Goal: Information Seeking & Learning: Learn about a topic

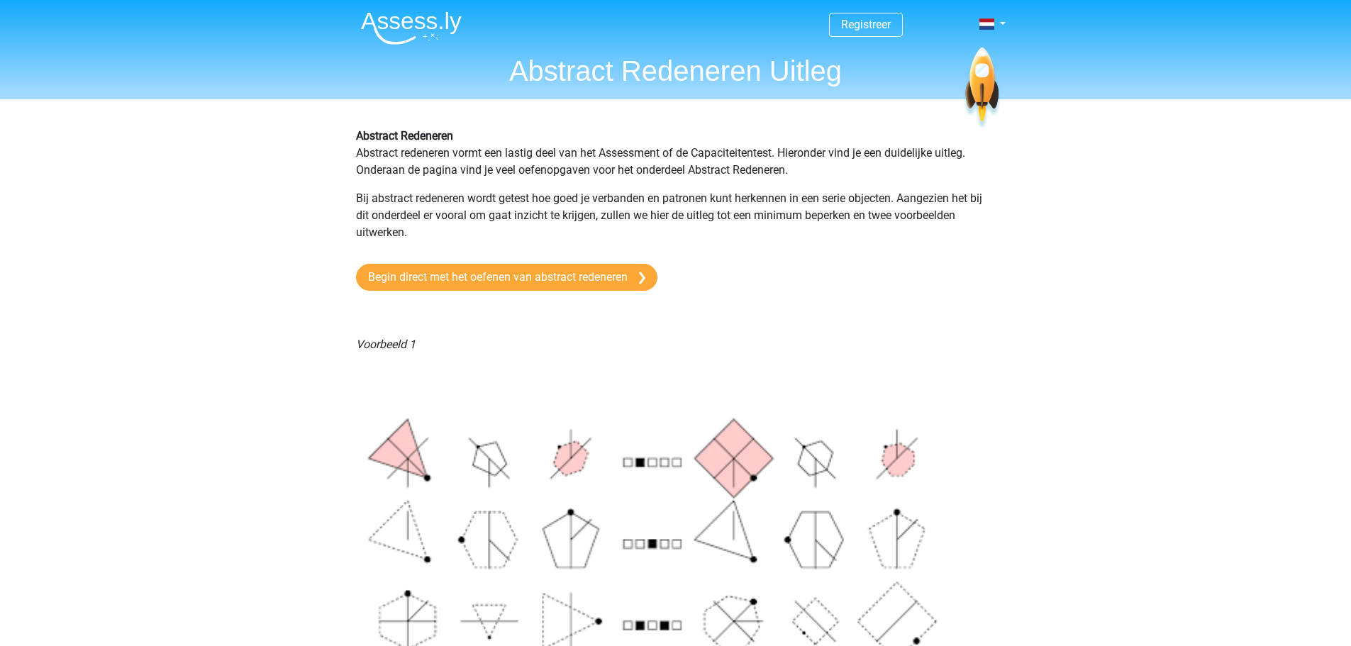
click at [391, 25] on img at bounding box center [411, 27] width 101 height 33
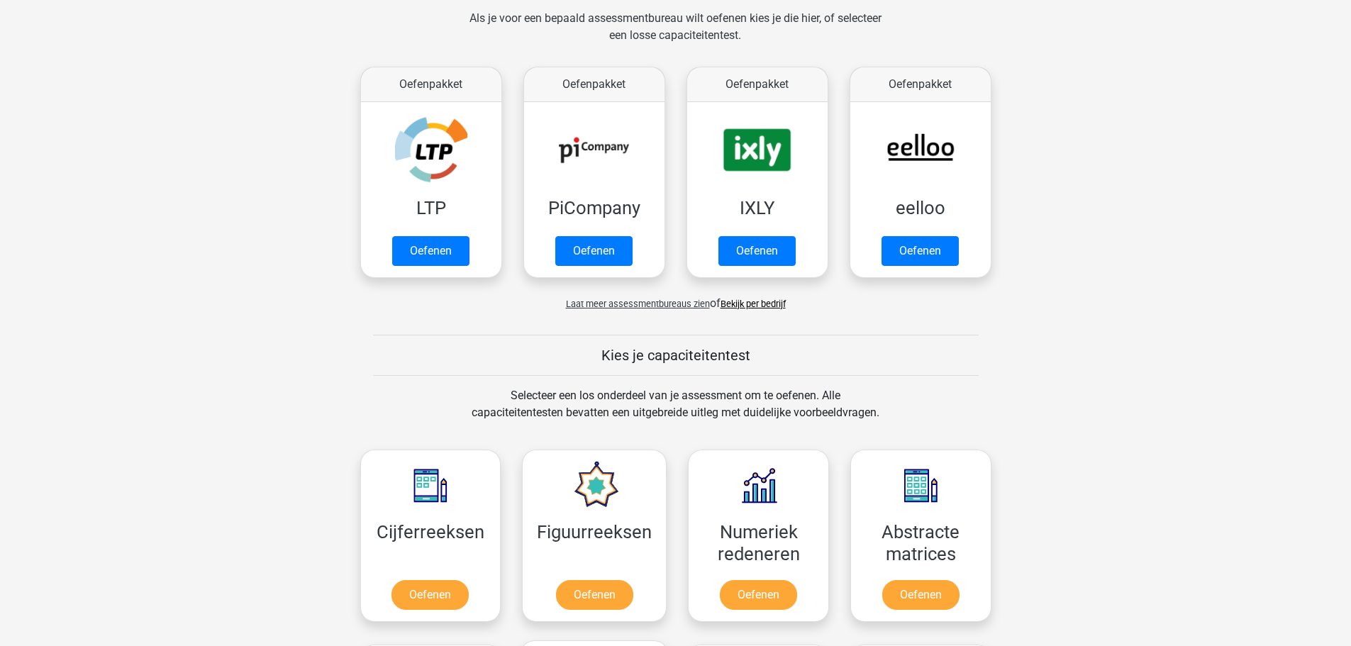
scroll to position [567, 0]
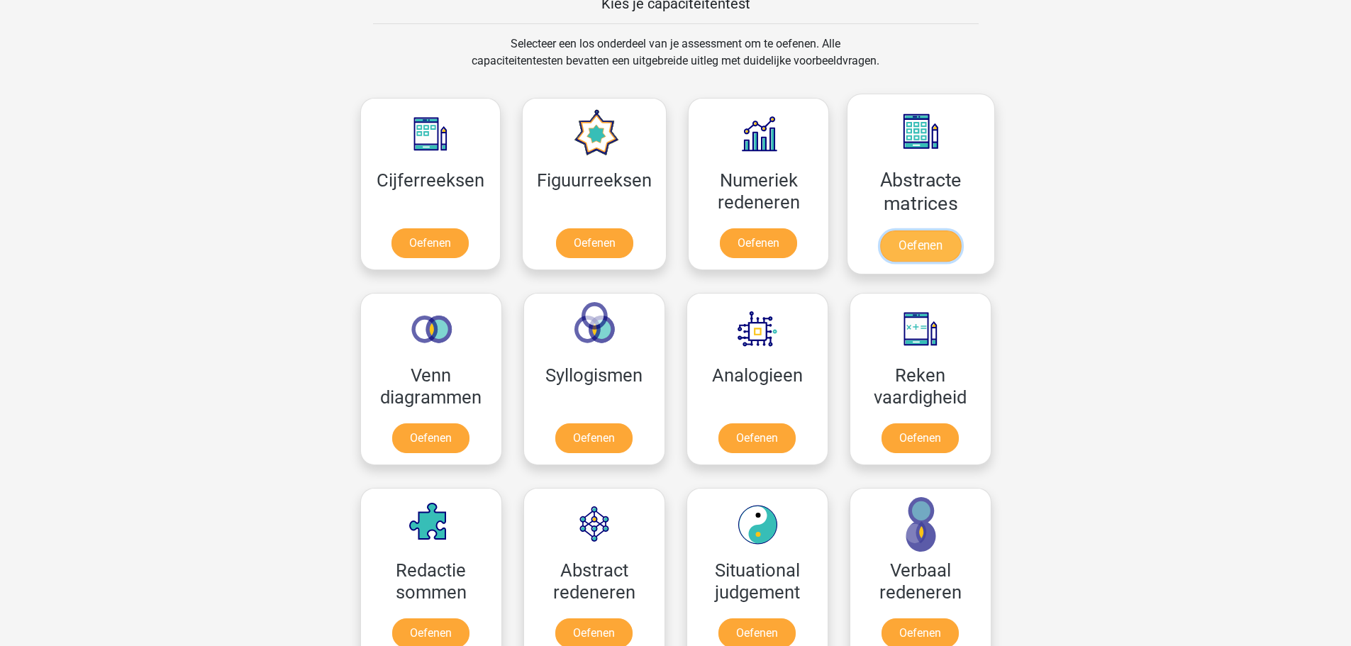
click at [937, 235] on link "Oefenen" at bounding box center [920, 245] width 81 height 31
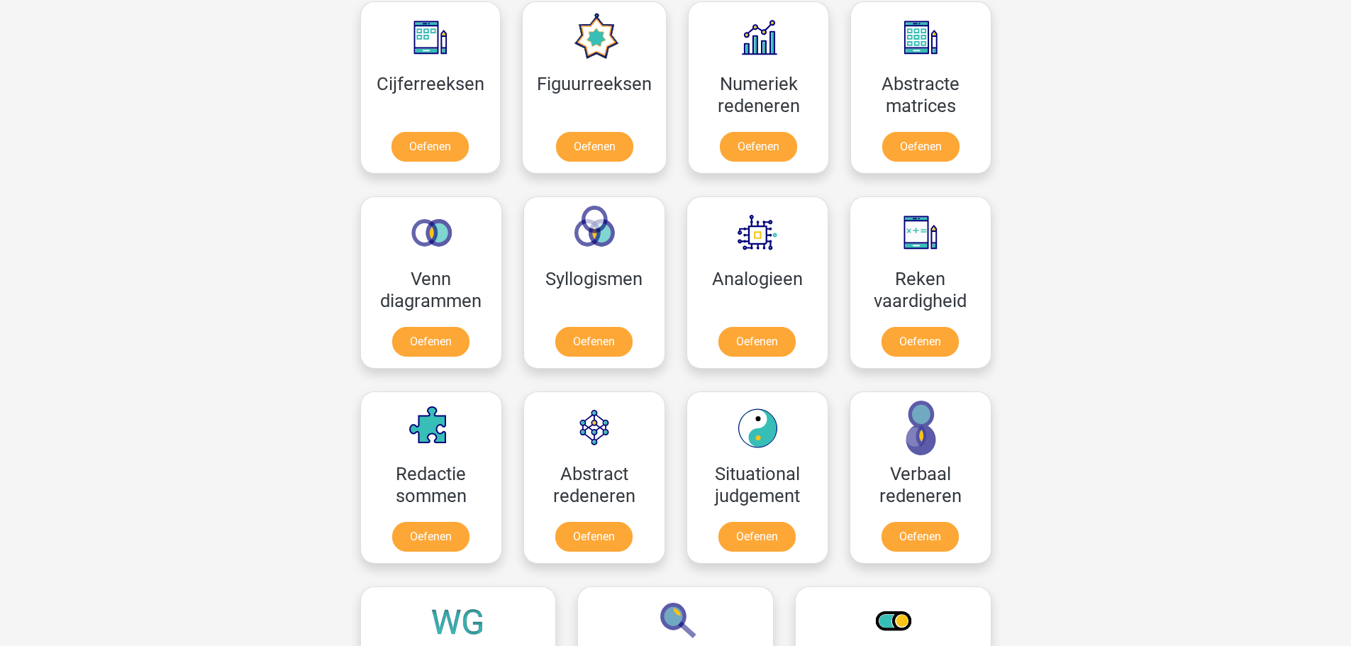
scroll to position [638, 0]
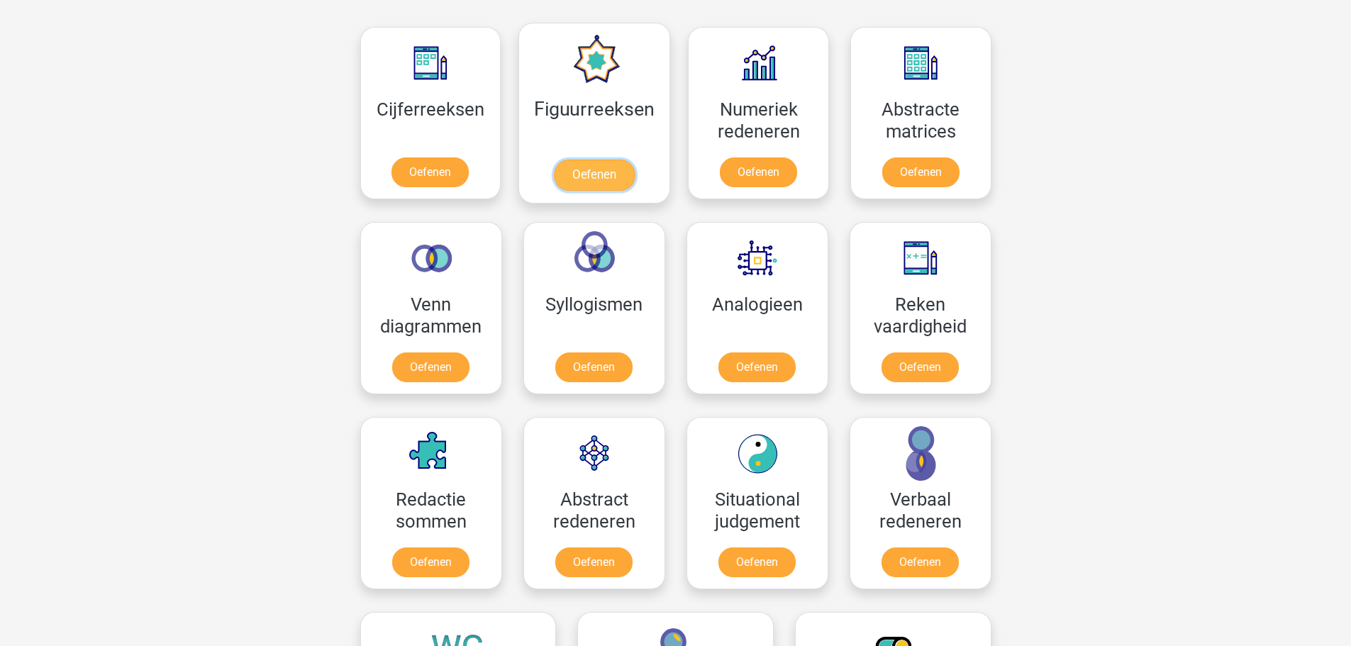
click at [556, 160] on link "Oefenen" at bounding box center [594, 175] width 81 height 31
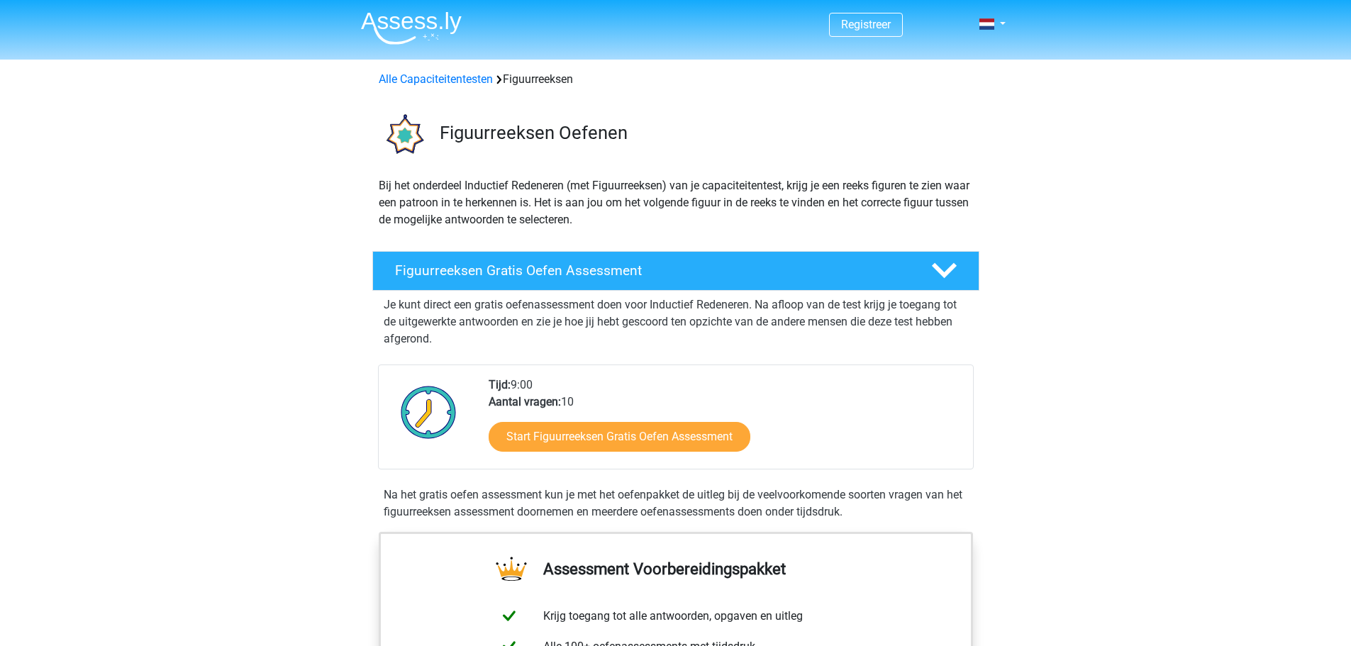
click at [642, 414] on div "Start Figuurreeksen Gratis Oefen Assessment" at bounding box center [725, 440] width 473 height 58
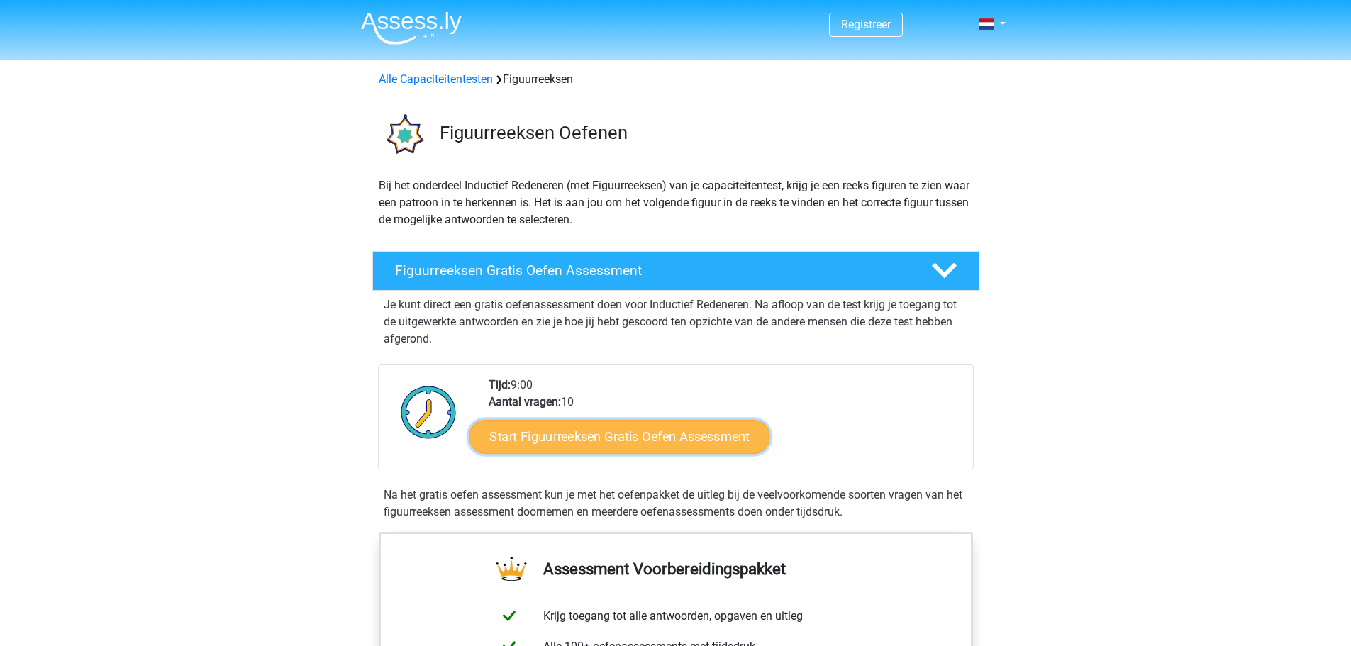
click at [642, 432] on link "Start Figuurreeksen Gratis Oefen Assessment" at bounding box center [619, 436] width 301 height 34
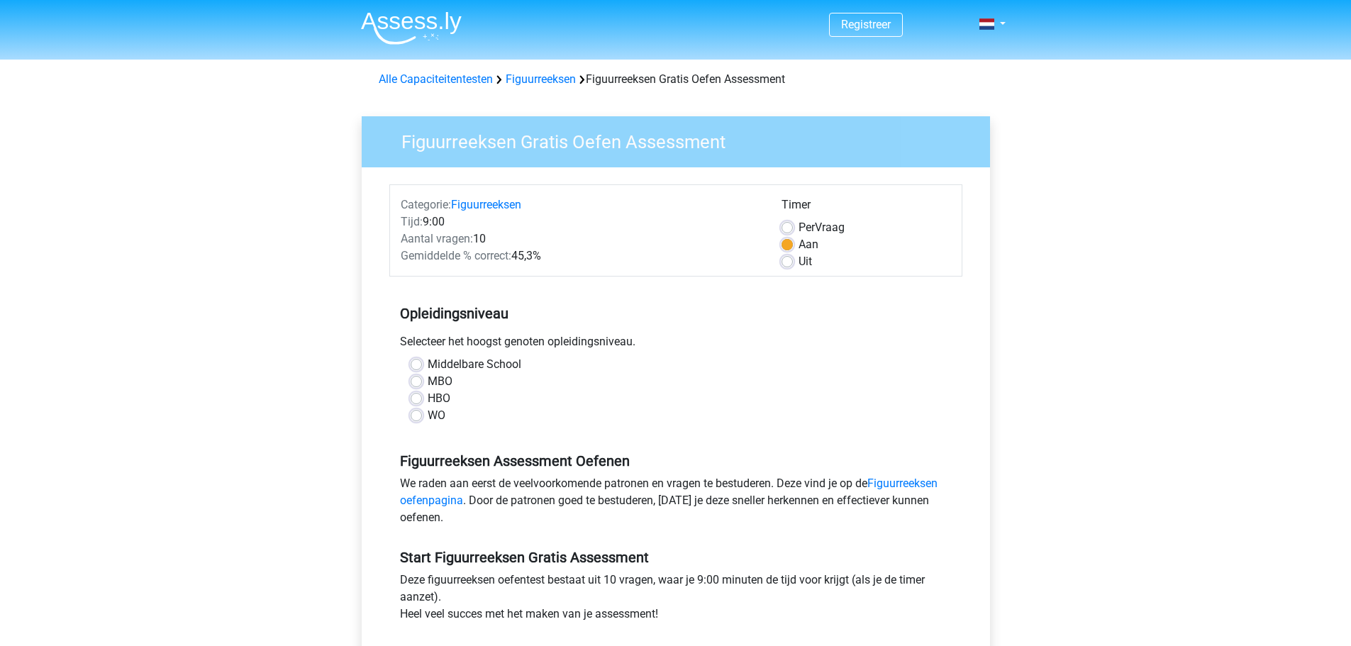
click at [428, 418] on label "WO" at bounding box center [437, 415] width 18 height 17
click at [411, 418] on input "WO" at bounding box center [416, 414] width 11 height 14
radio input "true"
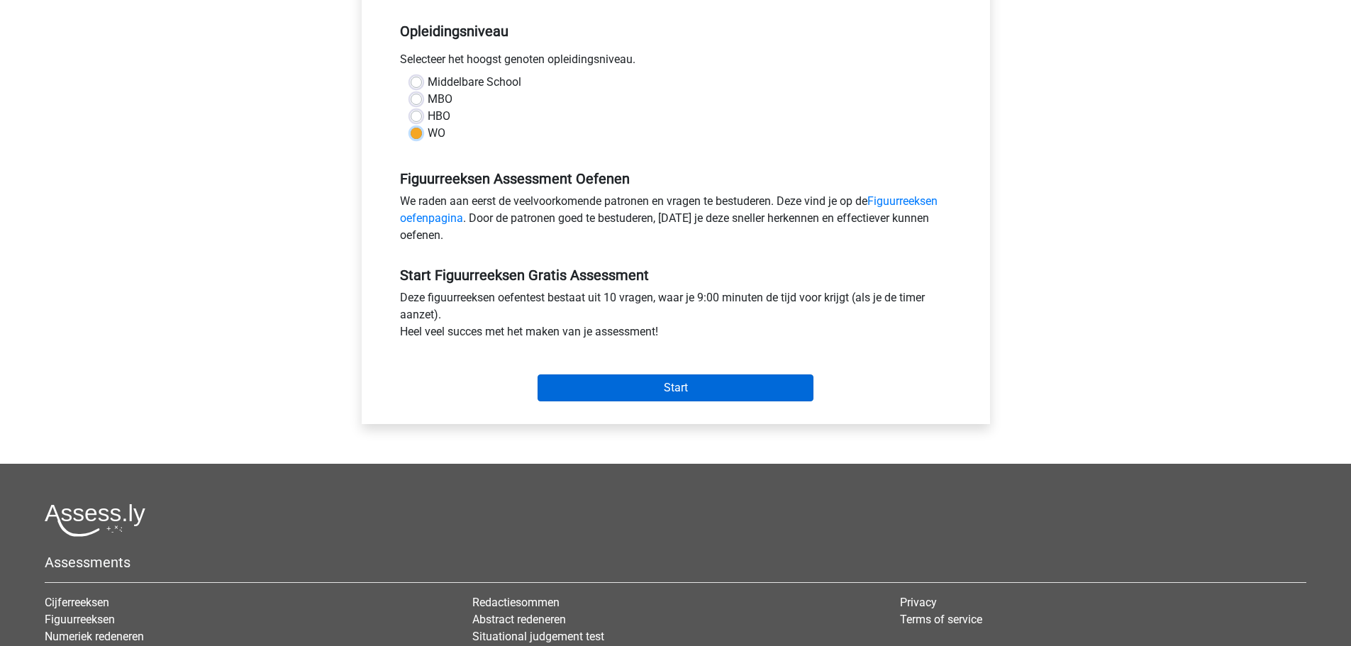
scroll to position [284, 0]
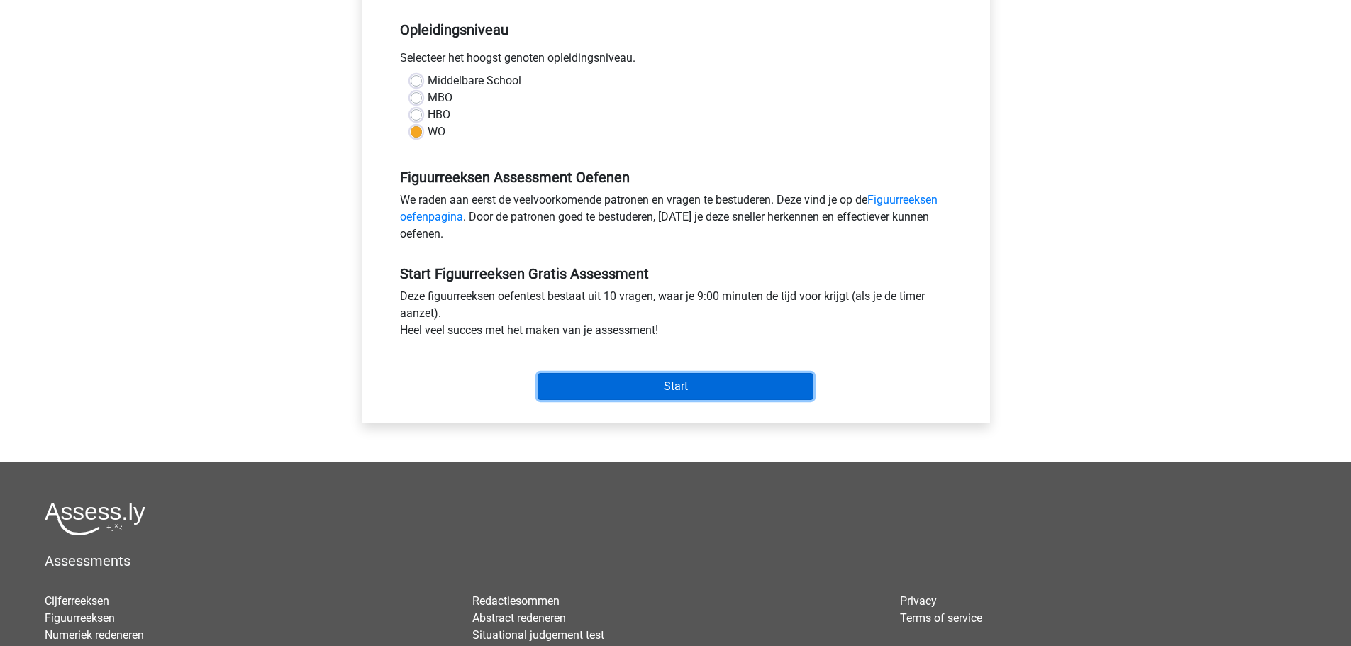
click at [725, 389] on input "Start" at bounding box center [675, 386] width 276 height 27
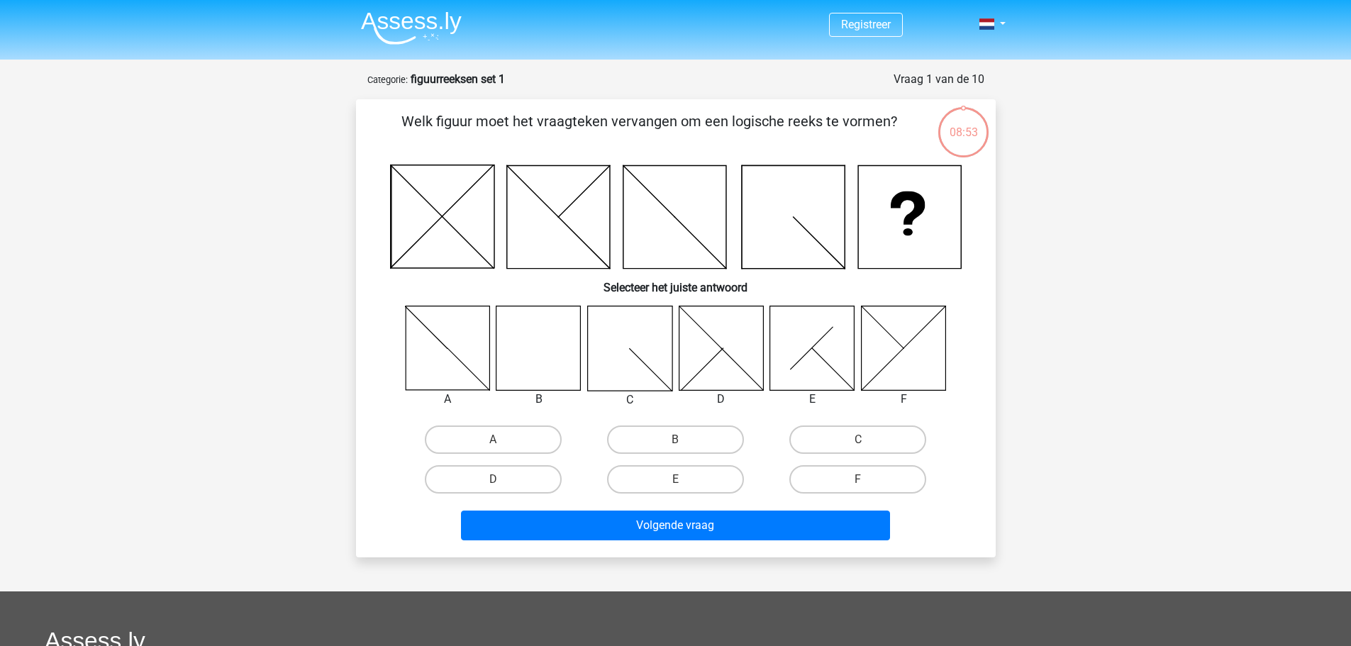
click at [526, 375] on icon at bounding box center [538, 348] width 84 height 84
click at [682, 442] on input "B" at bounding box center [679, 444] width 9 height 9
radio input "true"
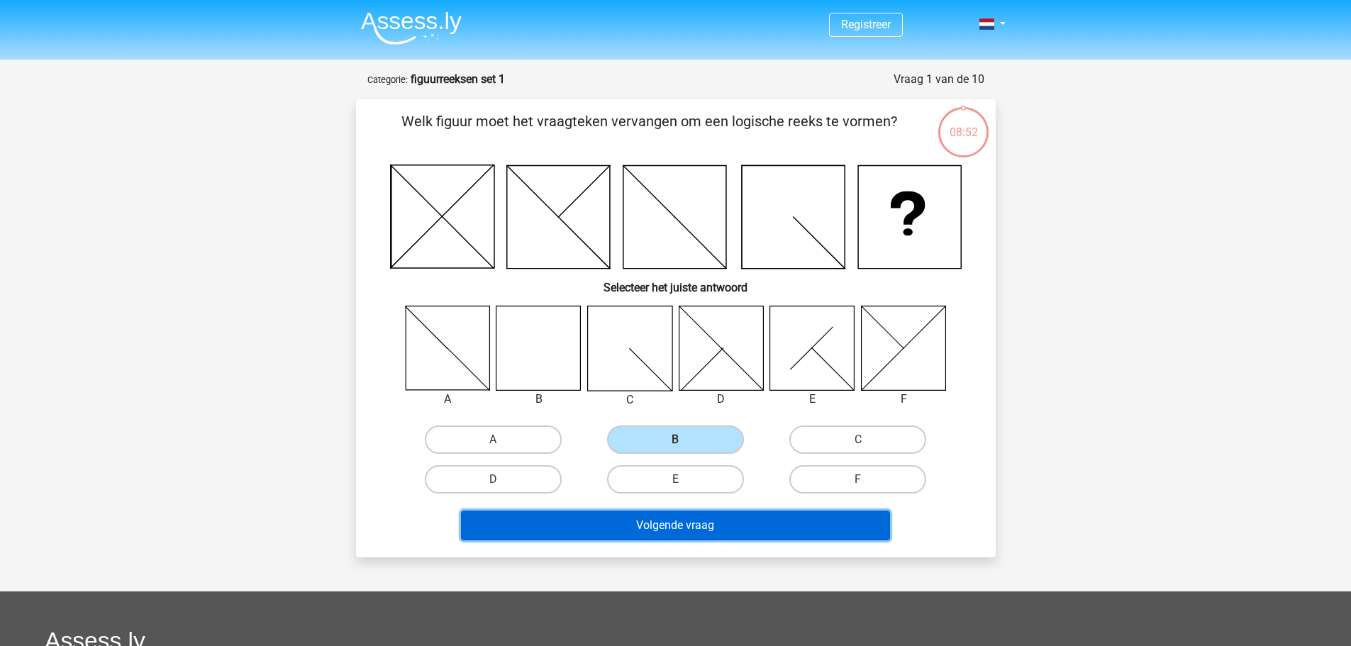
click at [688, 523] on button "Volgende vraag" at bounding box center [675, 525] width 429 height 30
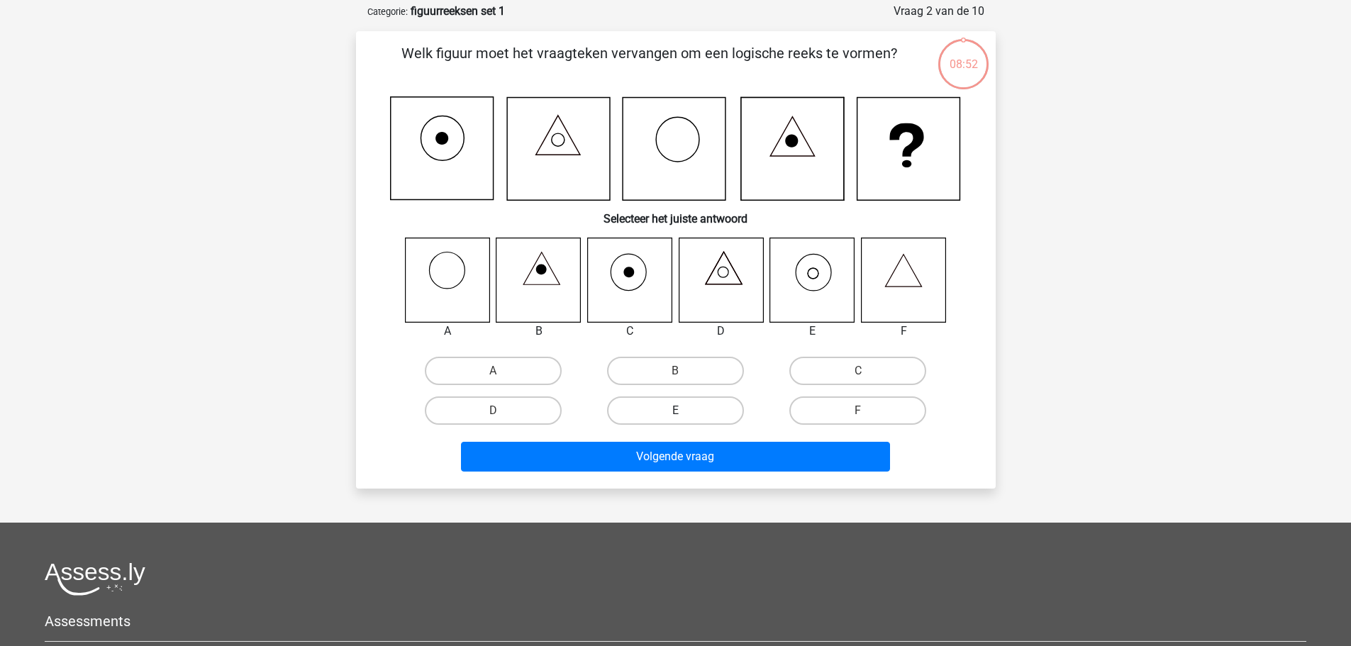
scroll to position [71, 0]
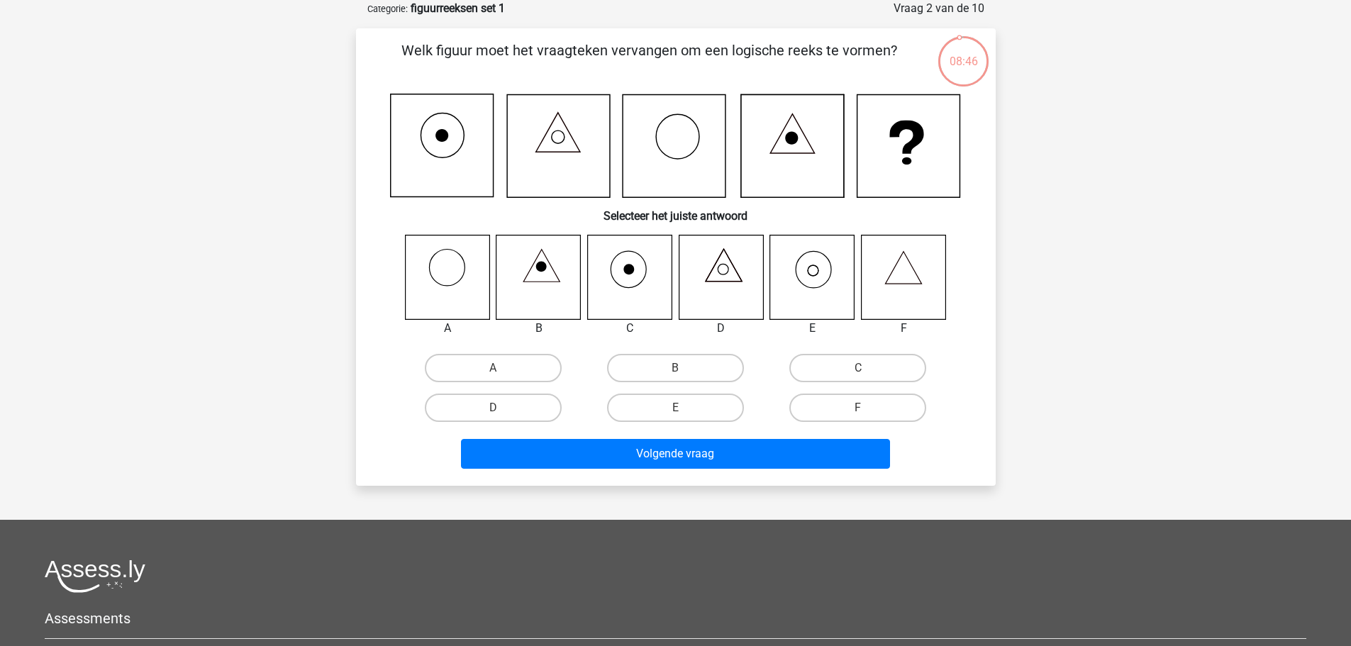
click at [817, 300] on icon at bounding box center [812, 277] width 84 height 84
click at [684, 413] on input "E" at bounding box center [679, 412] width 9 height 9
radio input "true"
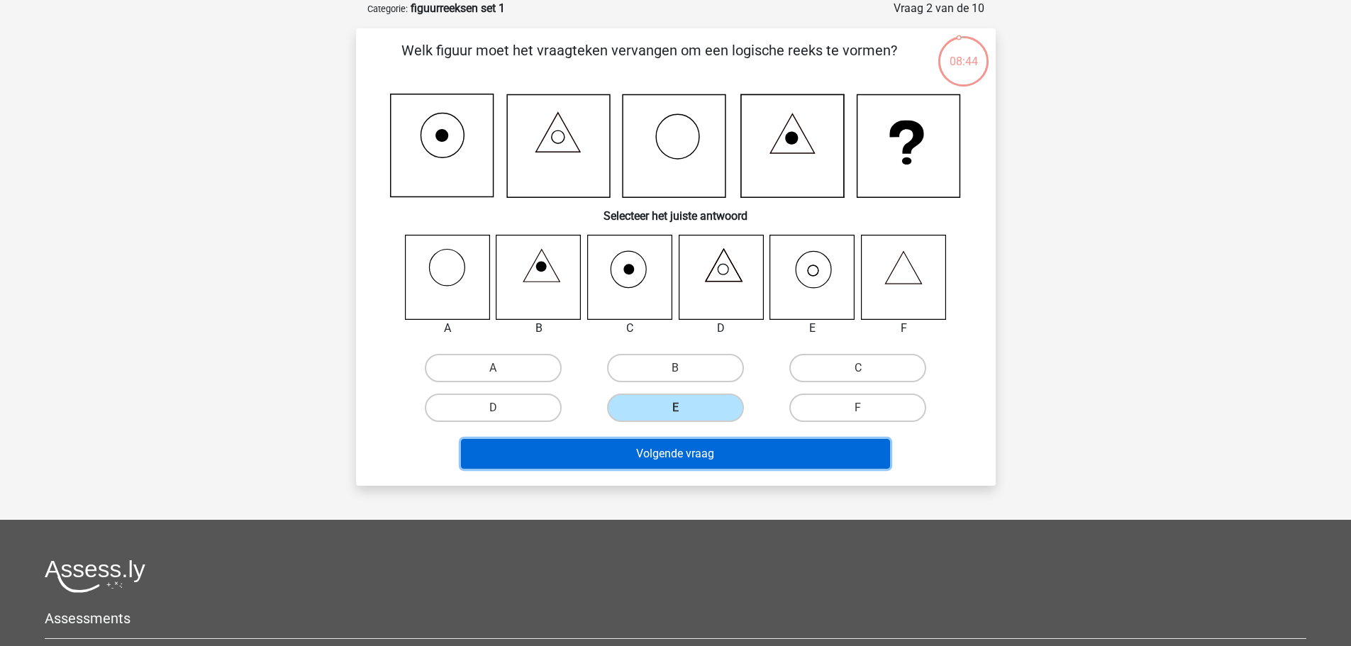
click at [700, 452] on button "Volgende vraag" at bounding box center [675, 454] width 429 height 30
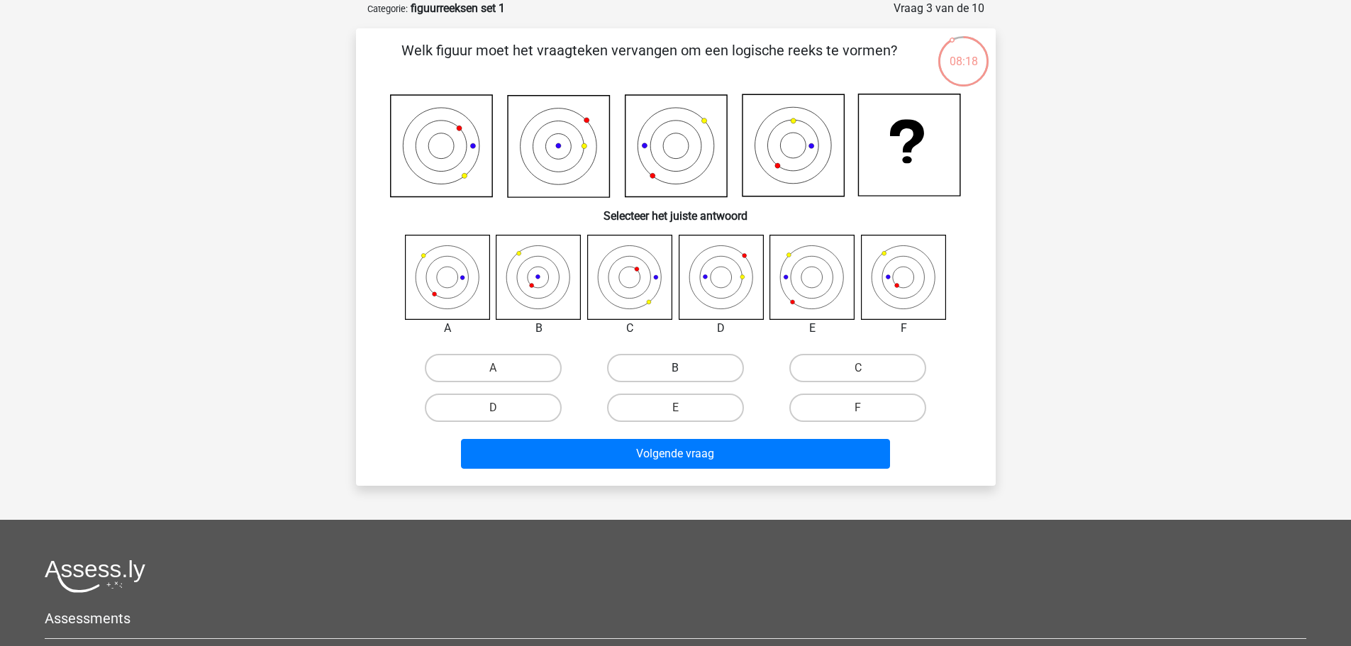
click at [656, 376] on label "B" at bounding box center [675, 368] width 137 height 28
click at [675, 376] on input "B" at bounding box center [679, 372] width 9 height 9
radio input "true"
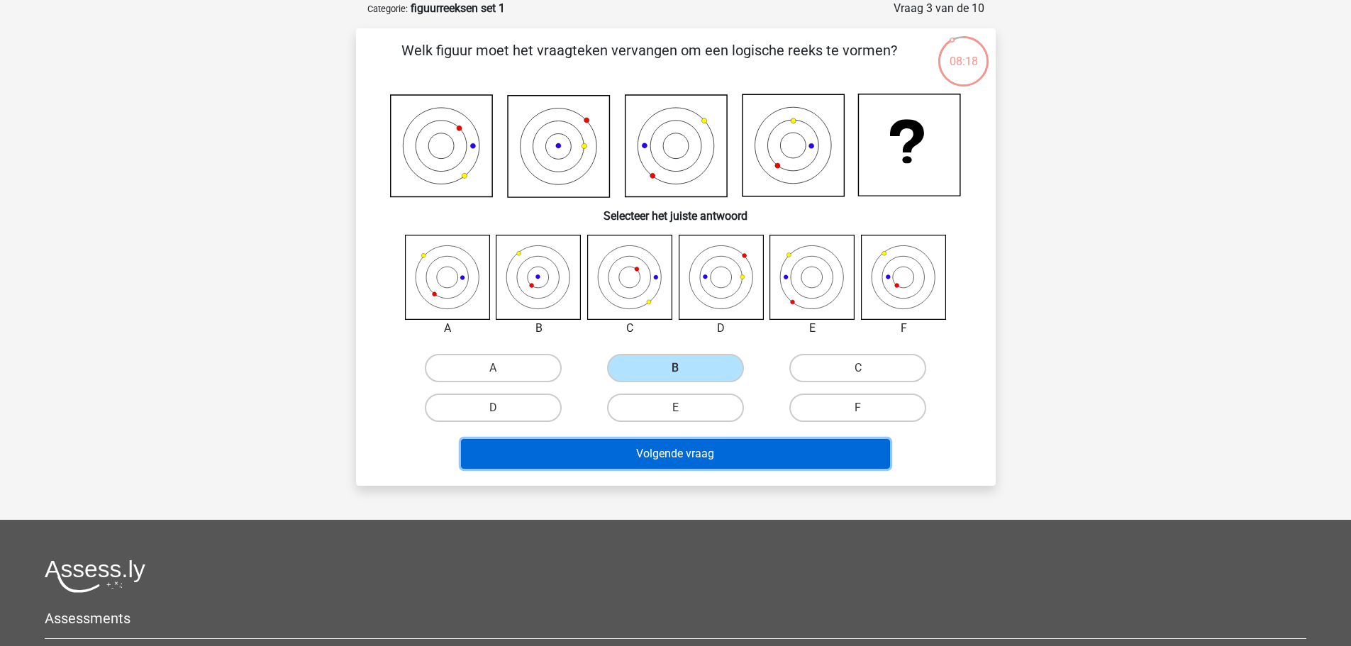
click at [694, 465] on button "Volgende vraag" at bounding box center [675, 454] width 429 height 30
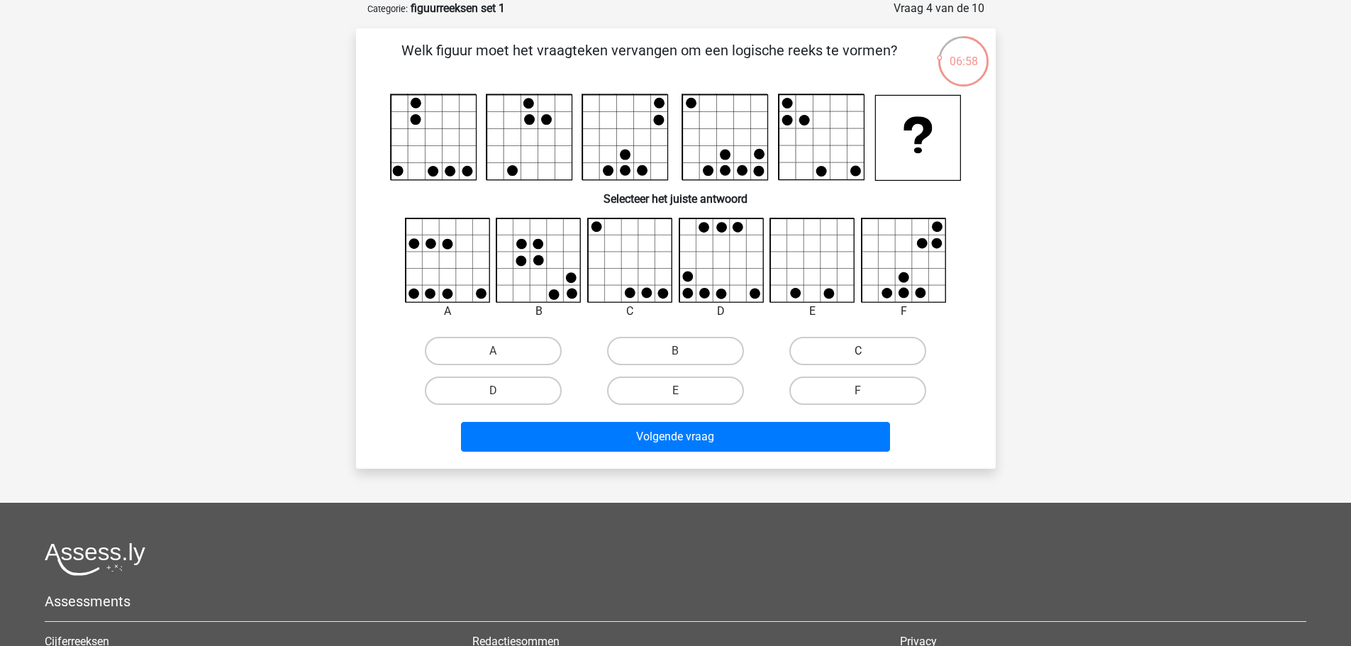
click at [838, 340] on label "C" at bounding box center [857, 351] width 137 height 28
click at [858, 351] on input "C" at bounding box center [862, 355] width 9 height 9
radio input "true"
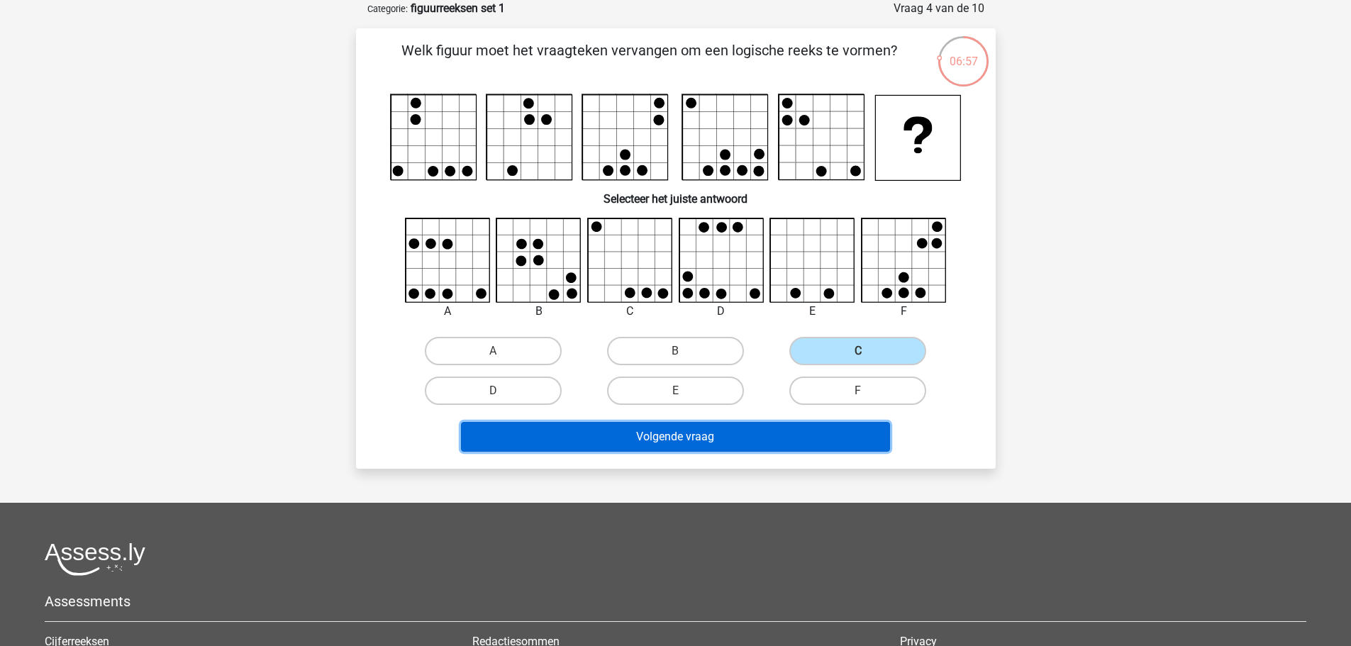
click at [788, 433] on button "Volgende vraag" at bounding box center [675, 437] width 429 height 30
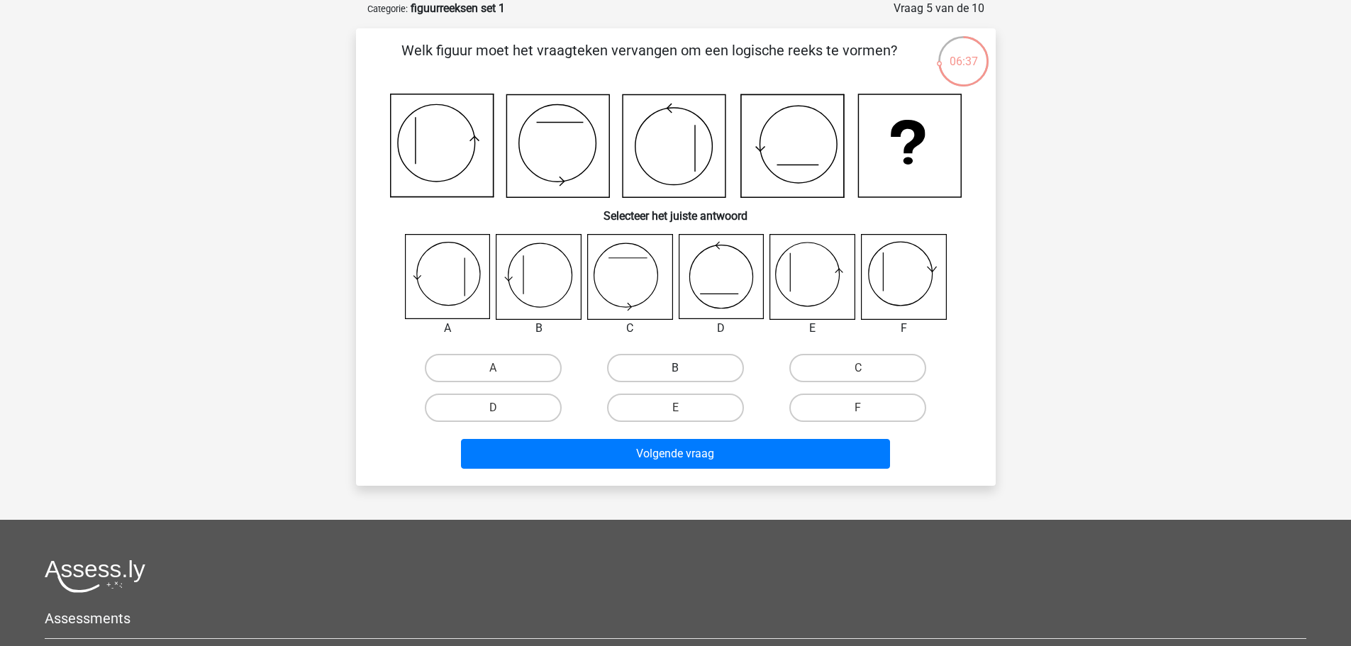
click at [689, 375] on label "B" at bounding box center [675, 368] width 137 height 28
click at [684, 375] on input "B" at bounding box center [679, 372] width 9 height 9
radio input "true"
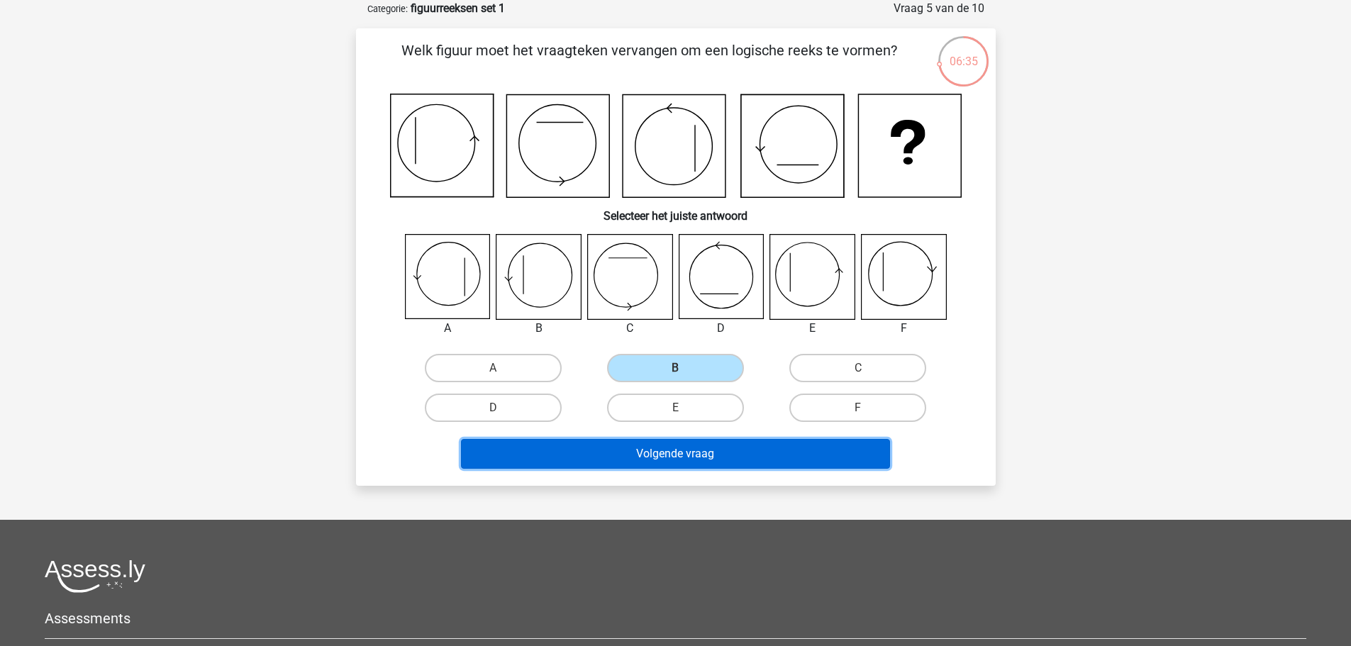
drag, startPoint x: 709, startPoint y: 457, endPoint x: 1163, endPoint y: 396, distance: 457.8
click at [1163, 396] on div "Registreer Nederlands English" at bounding box center [675, 411] width 1351 height 965
click at [771, 457] on button "Volgende vraag" at bounding box center [675, 454] width 429 height 30
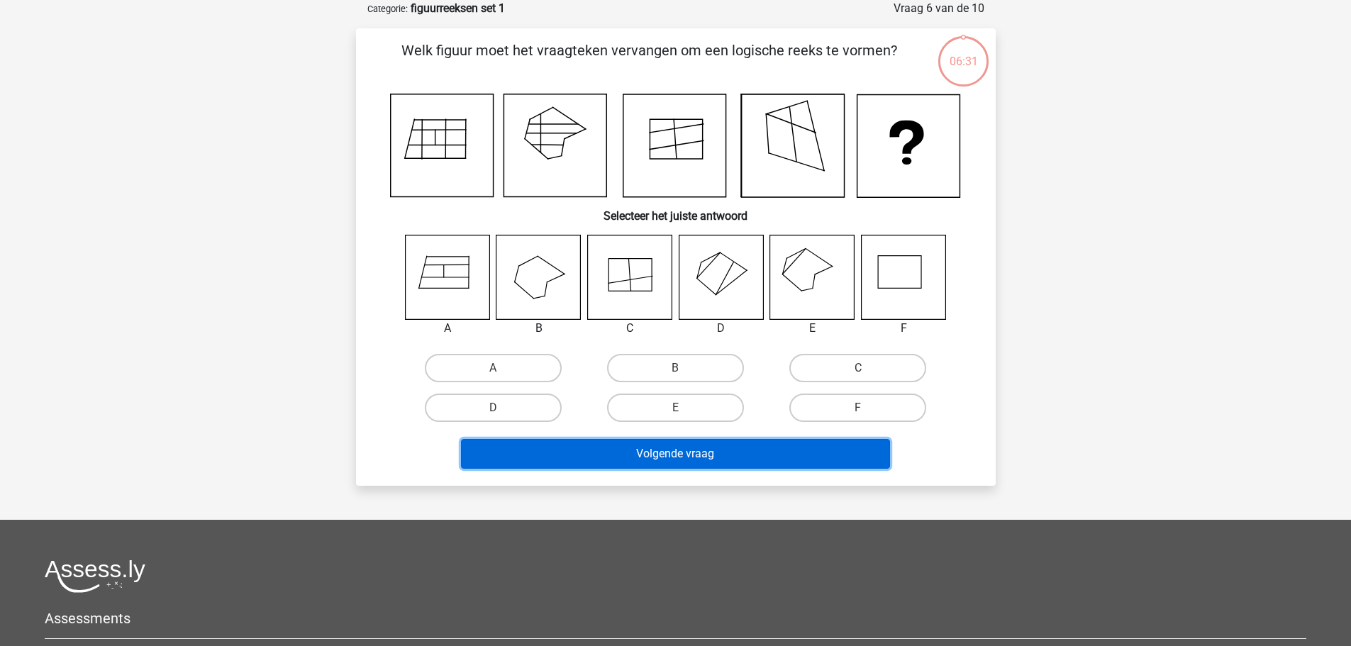
click at [696, 462] on button "Volgende vraag" at bounding box center [675, 454] width 429 height 30
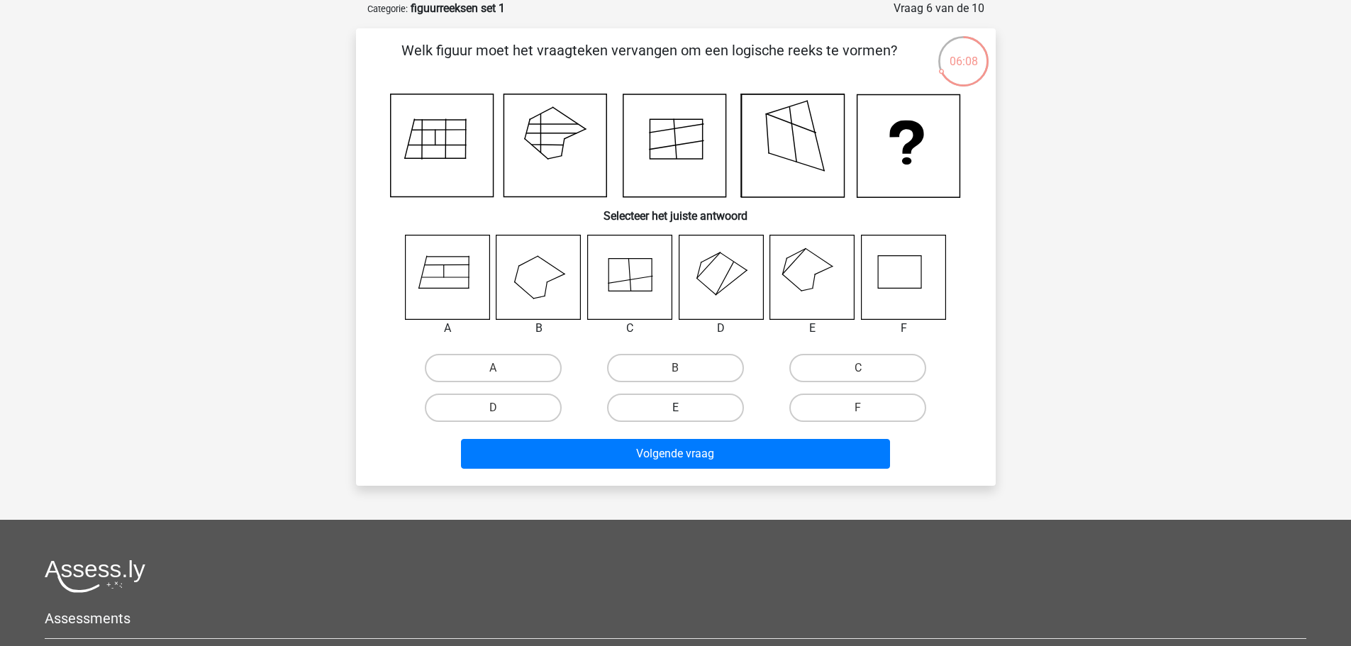
click at [693, 414] on label "E" at bounding box center [675, 407] width 137 height 28
click at [684, 414] on input "E" at bounding box center [679, 412] width 9 height 9
radio input "true"
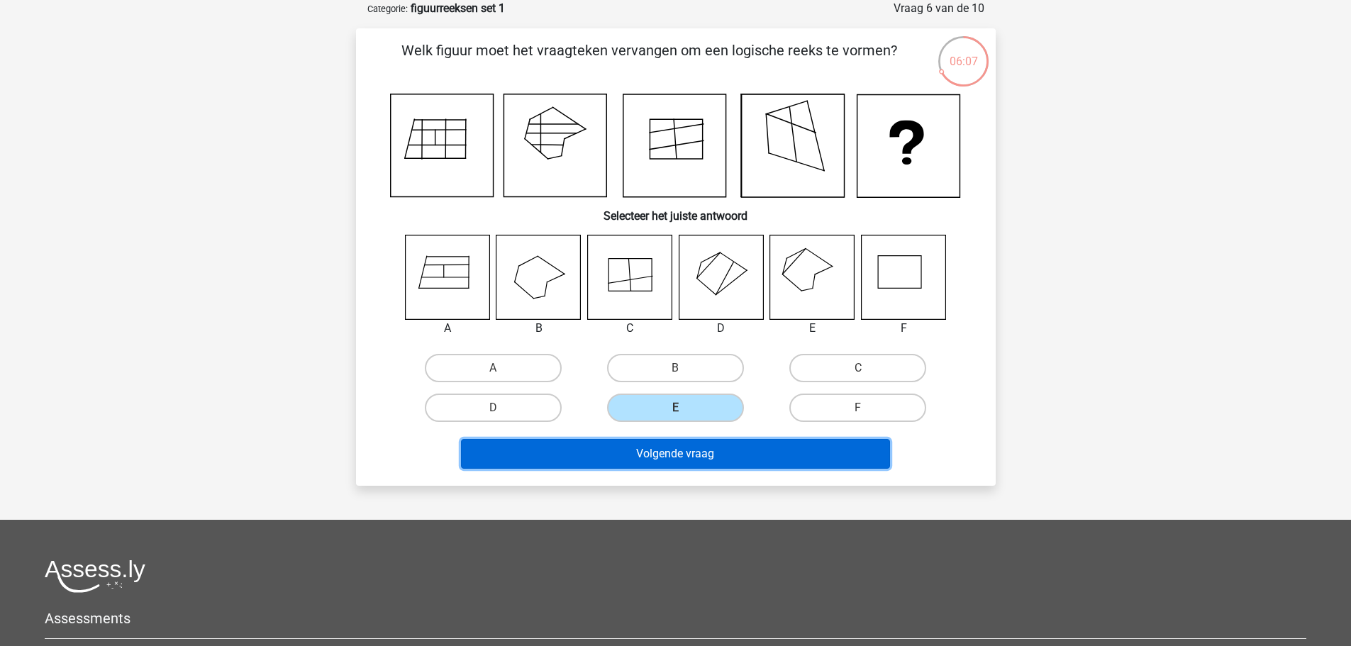
click at [715, 459] on button "Volgende vraag" at bounding box center [675, 454] width 429 height 30
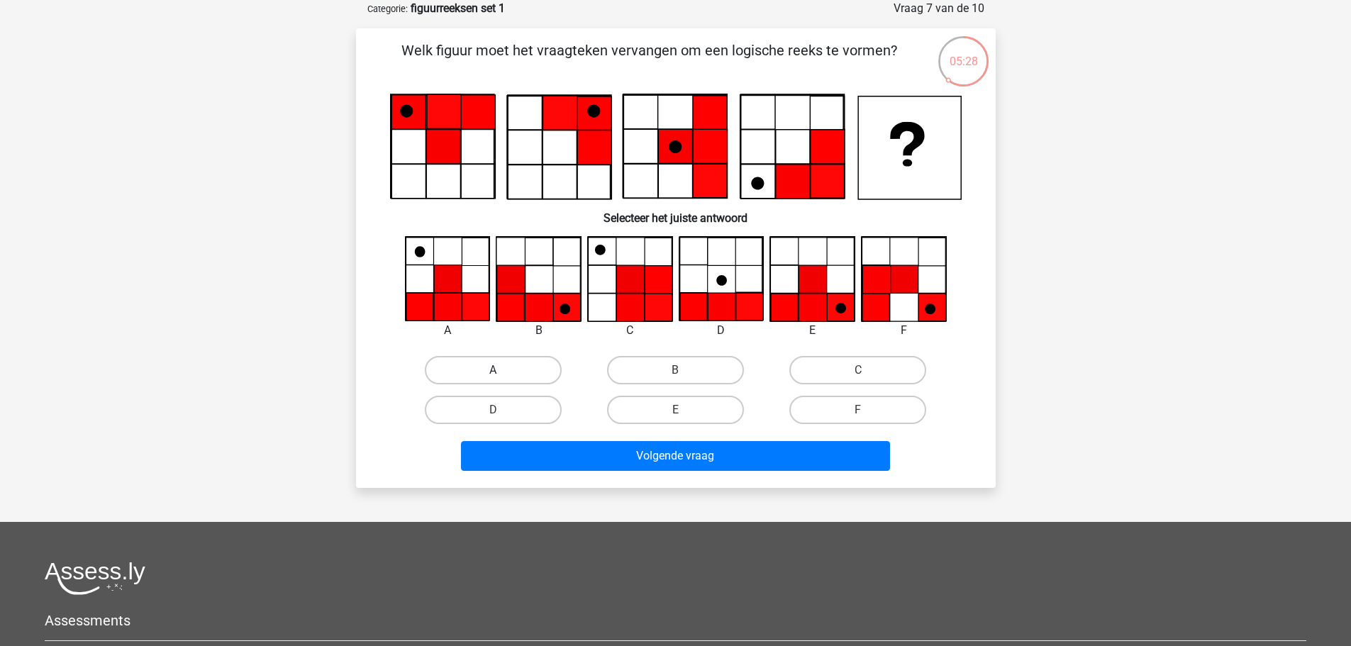
click at [503, 377] on label "A" at bounding box center [493, 370] width 137 height 28
click at [502, 377] on input "A" at bounding box center [497, 374] width 9 height 9
radio input "true"
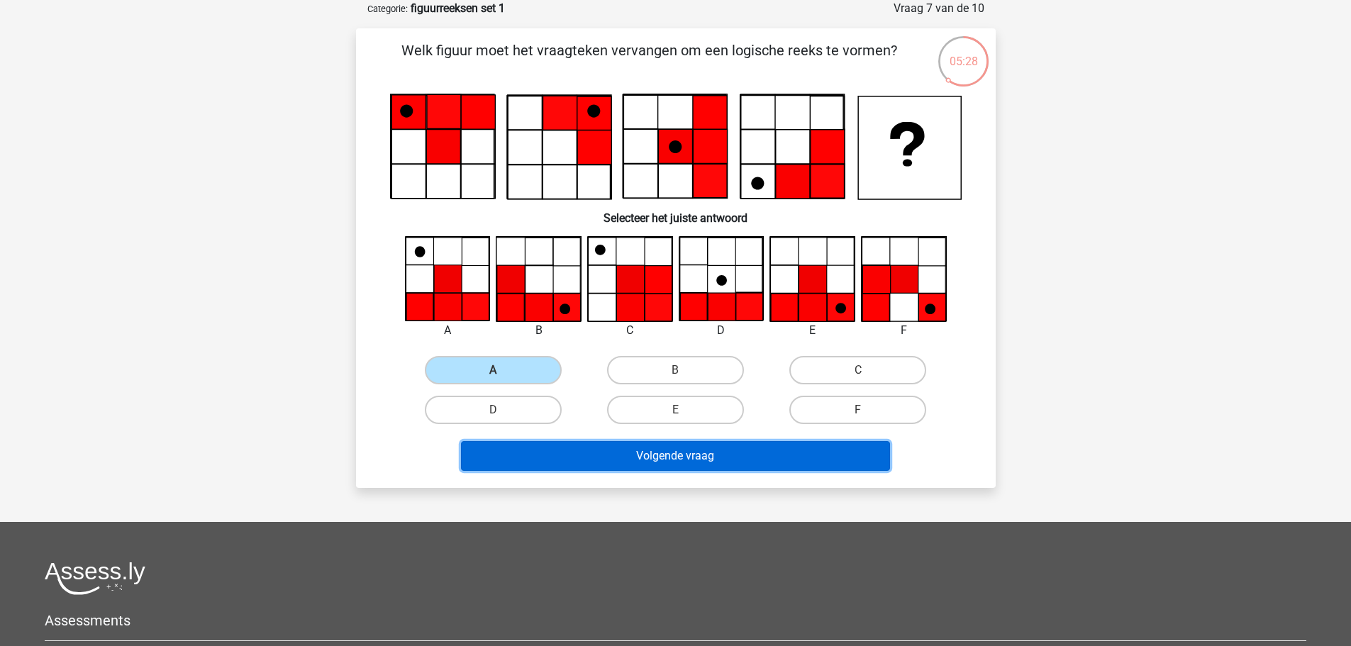
click at [687, 463] on button "Volgende vraag" at bounding box center [675, 456] width 429 height 30
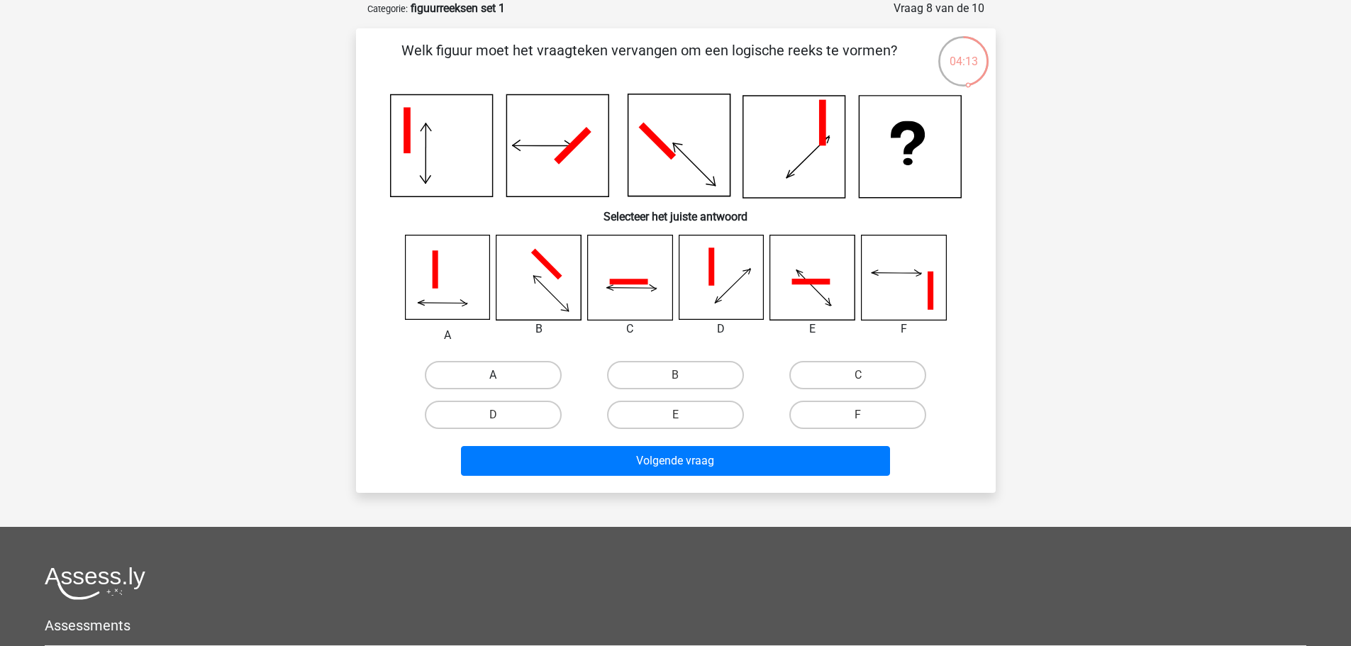
click at [490, 381] on label "A" at bounding box center [493, 375] width 137 height 28
click at [493, 381] on input "A" at bounding box center [497, 379] width 9 height 9
radio input "true"
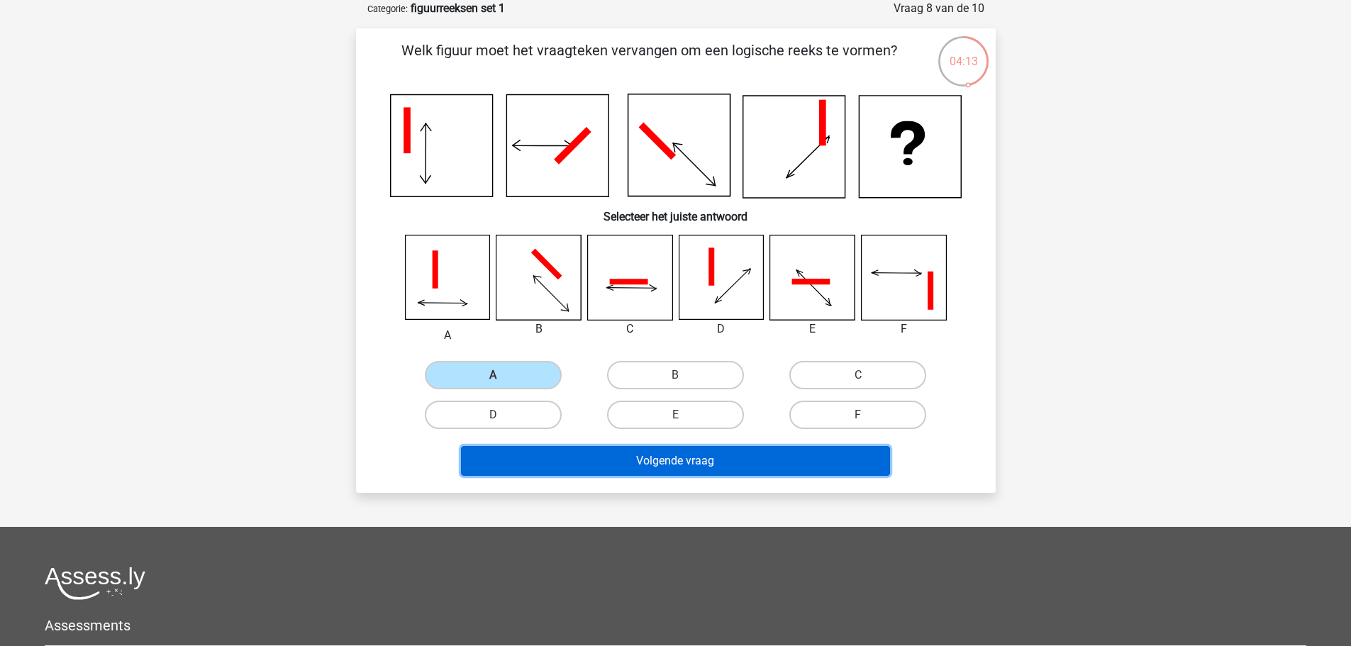
drag, startPoint x: 634, startPoint y: 454, endPoint x: 649, endPoint y: 457, distance: 15.7
click at [635, 455] on button "Volgende vraag" at bounding box center [675, 461] width 429 height 30
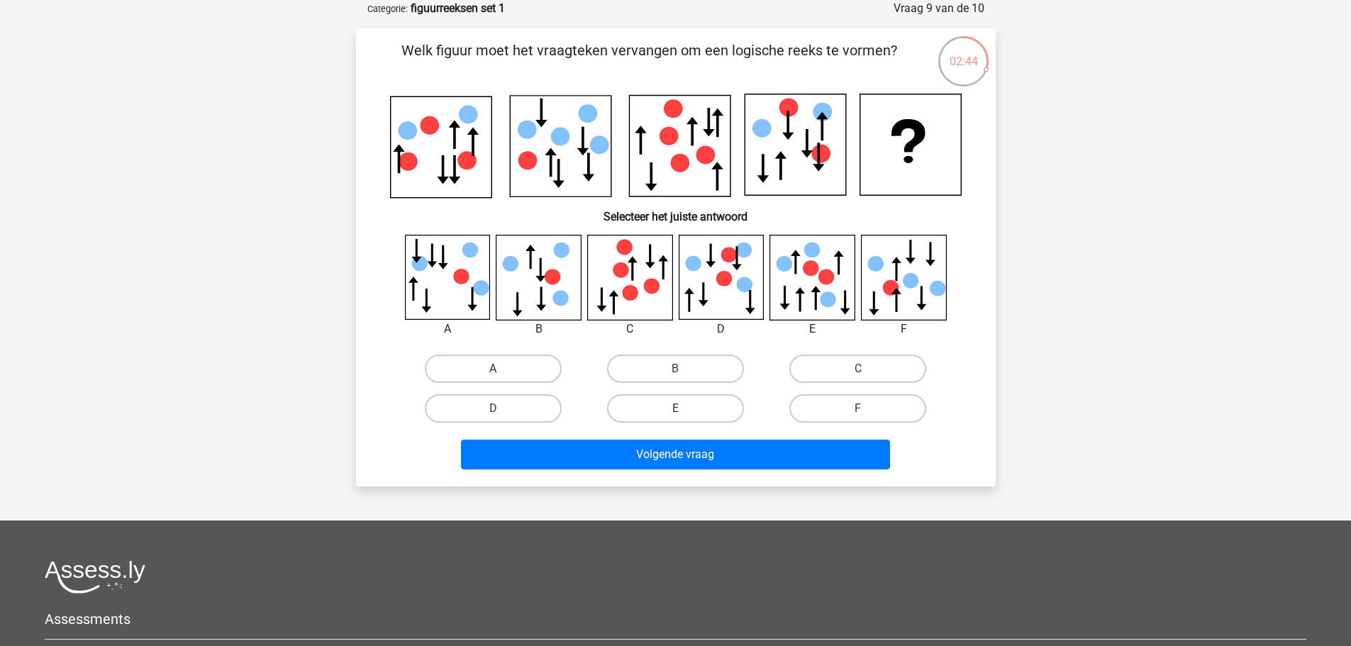
click at [490, 355] on label "A" at bounding box center [493, 369] width 137 height 28
click at [493, 369] on input "A" at bounding box center [497, 373] width 9 height 9
radio input "true"
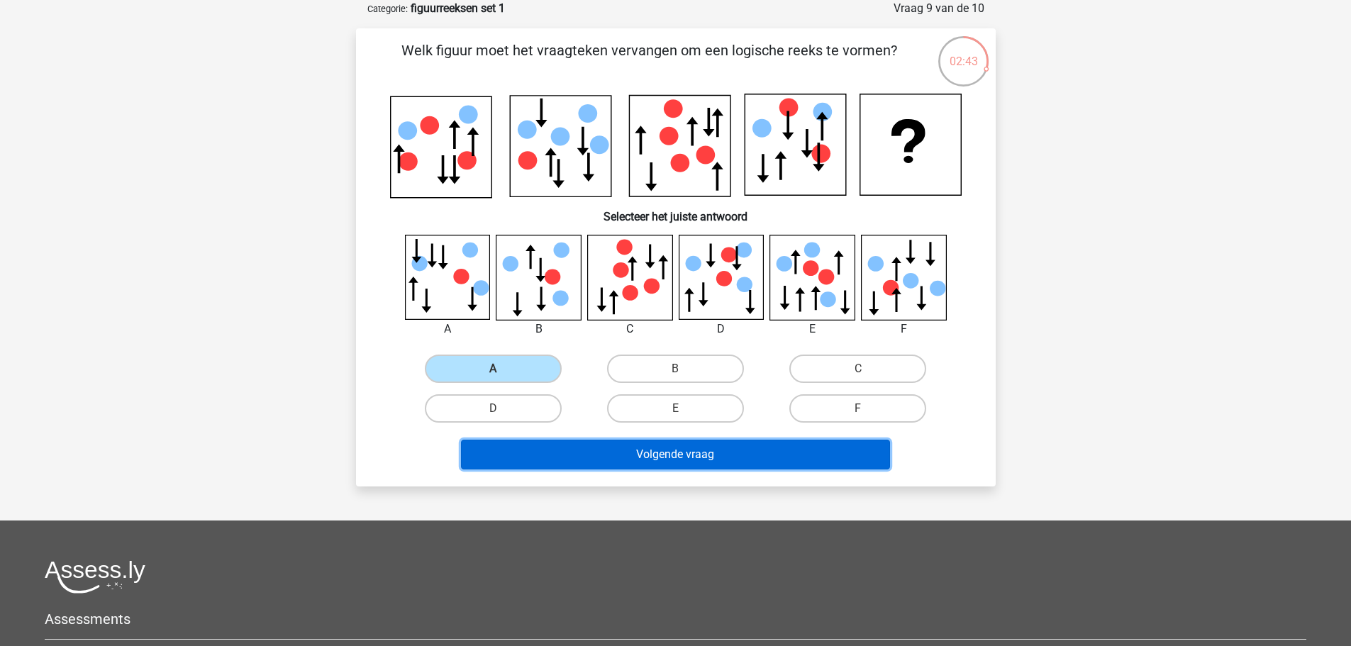
click at [676, 454] on button "Volgende vraag" at bounding box center [675, 455] width 429 height 30
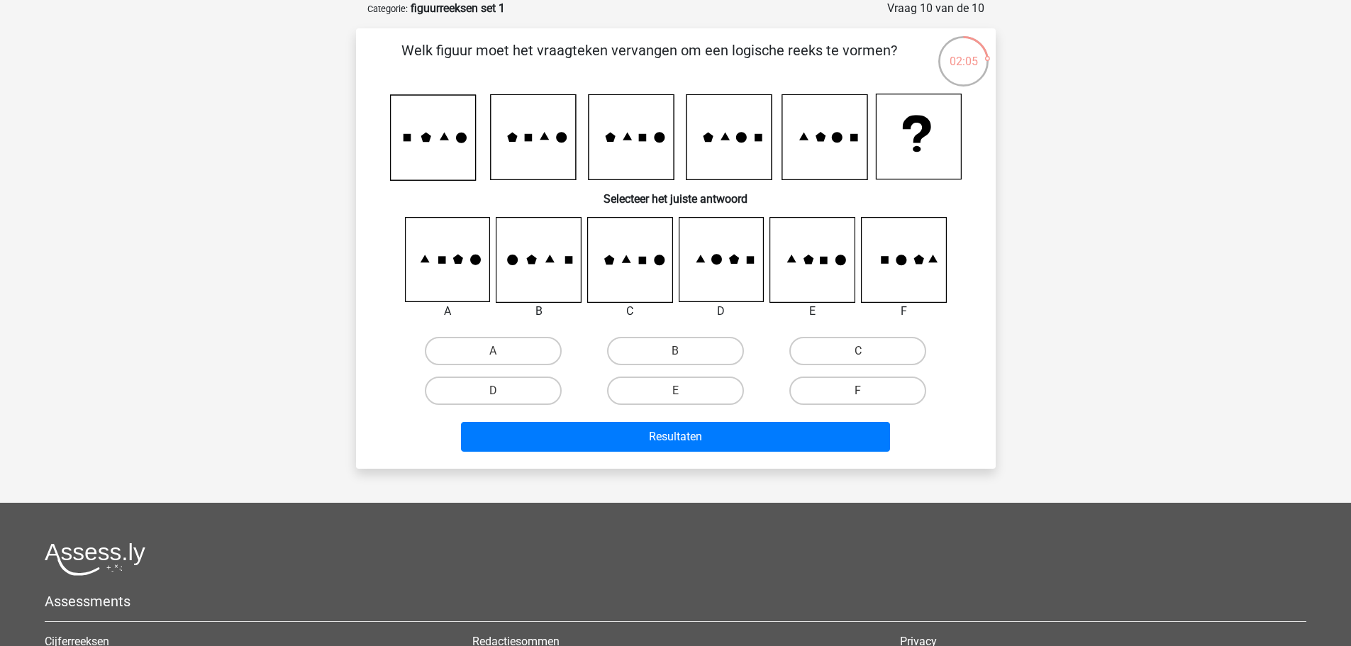
click at [725, 294] on icon at bounding box center [721, 260] width 84 height 84
click at [486, 384] on label "D" at bounding box center [493, 390] width 137 height 28
click at [493, 391] on input "D" at bounding box center [497, 395] width 9 height 9
radio input "true"
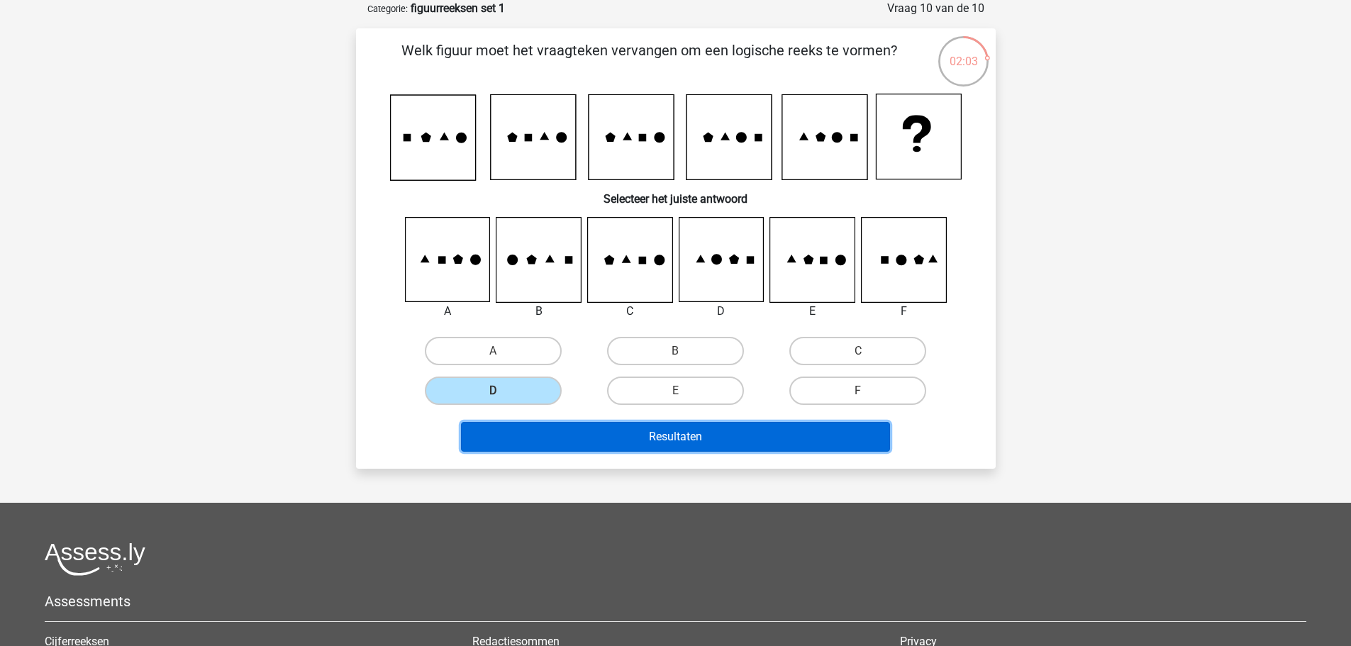
click at [635, 435] on button "Resultaten" at bounding box center [675, 437] width 429 height 30
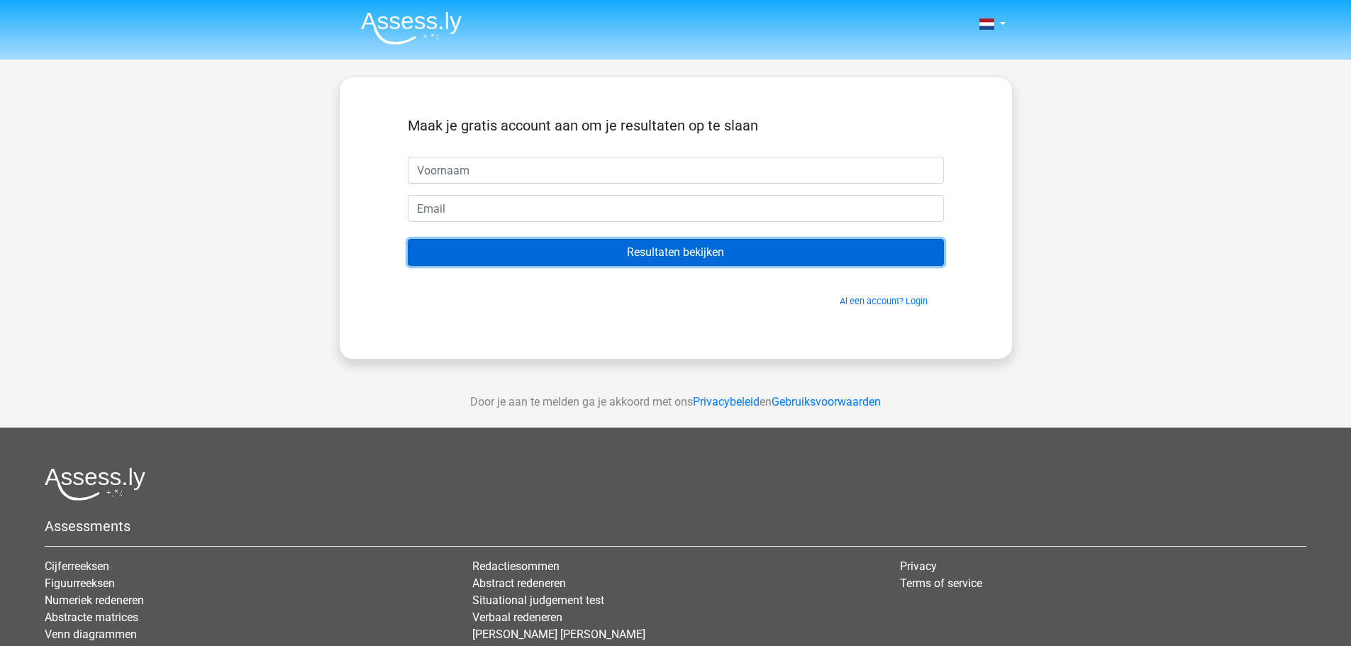
click at [684, 257] on input "Resultaten bekijken" at bounding box center [676, 252] width 536 height 27
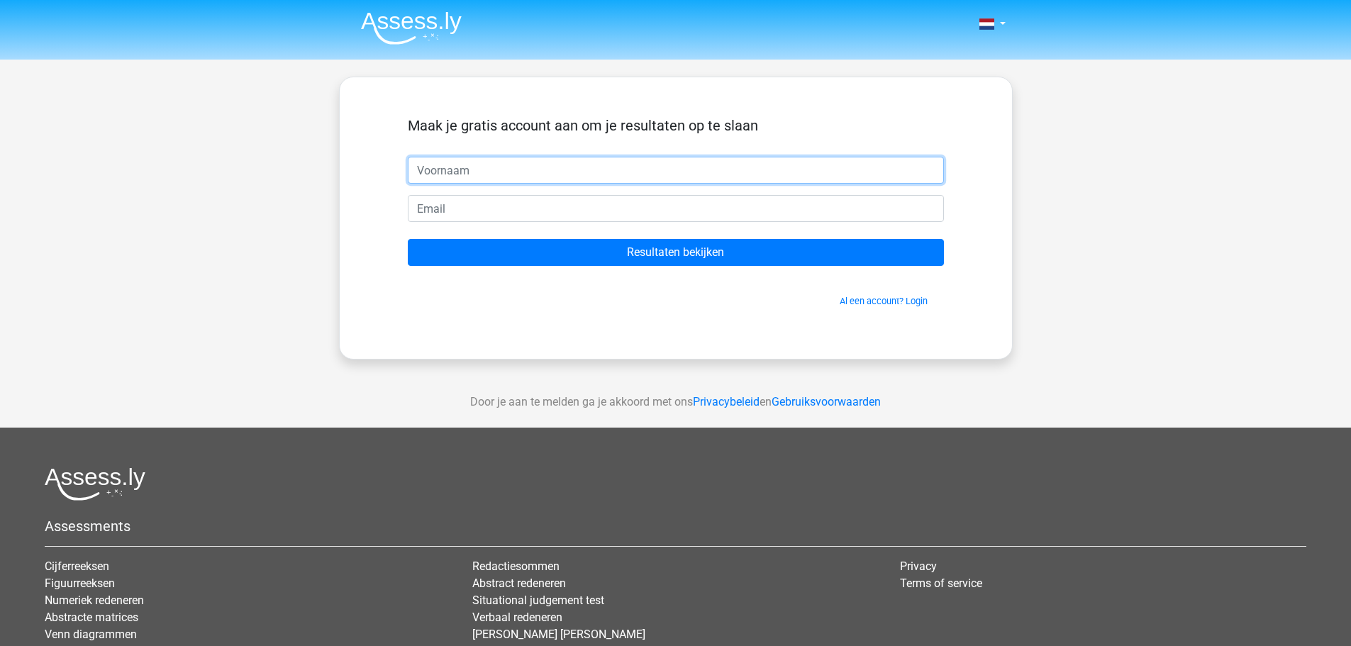
click at [515, 178] on input "text" at bounding box center [676, 170] width 536 height 27
type input "hallo"
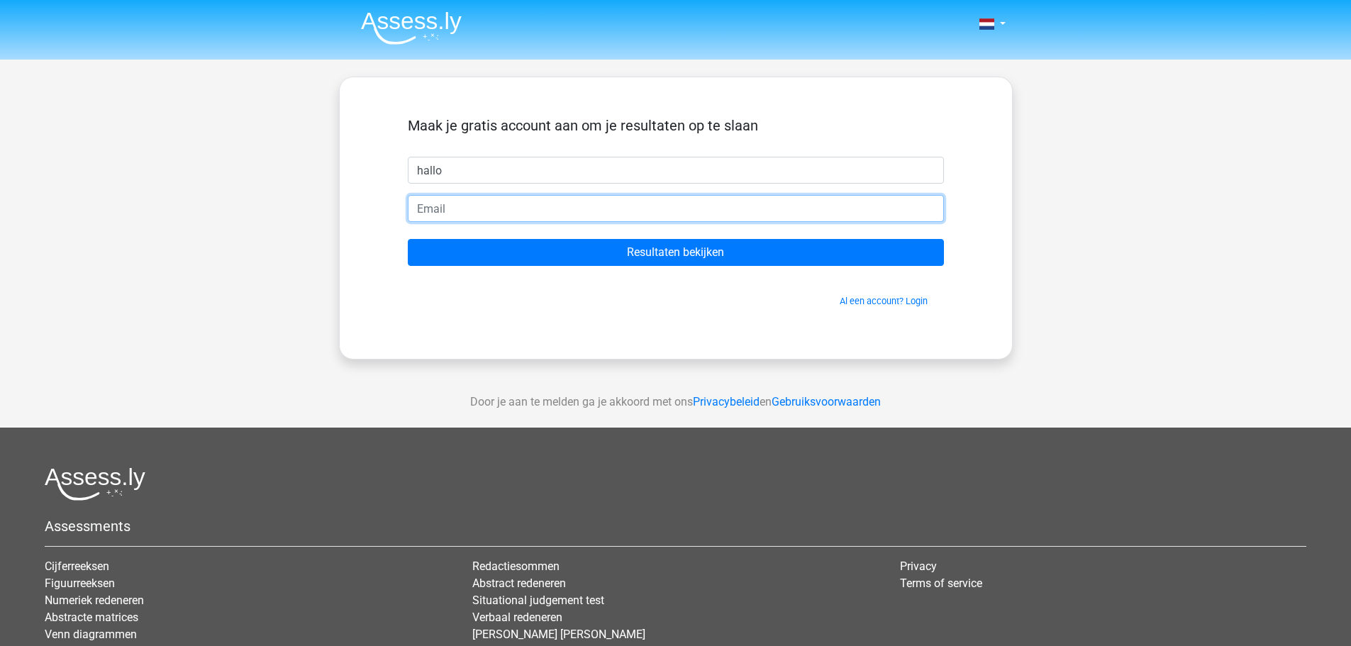
click at [510, 211] on input "email" at bounding box center [676, 208] width 536 height 27
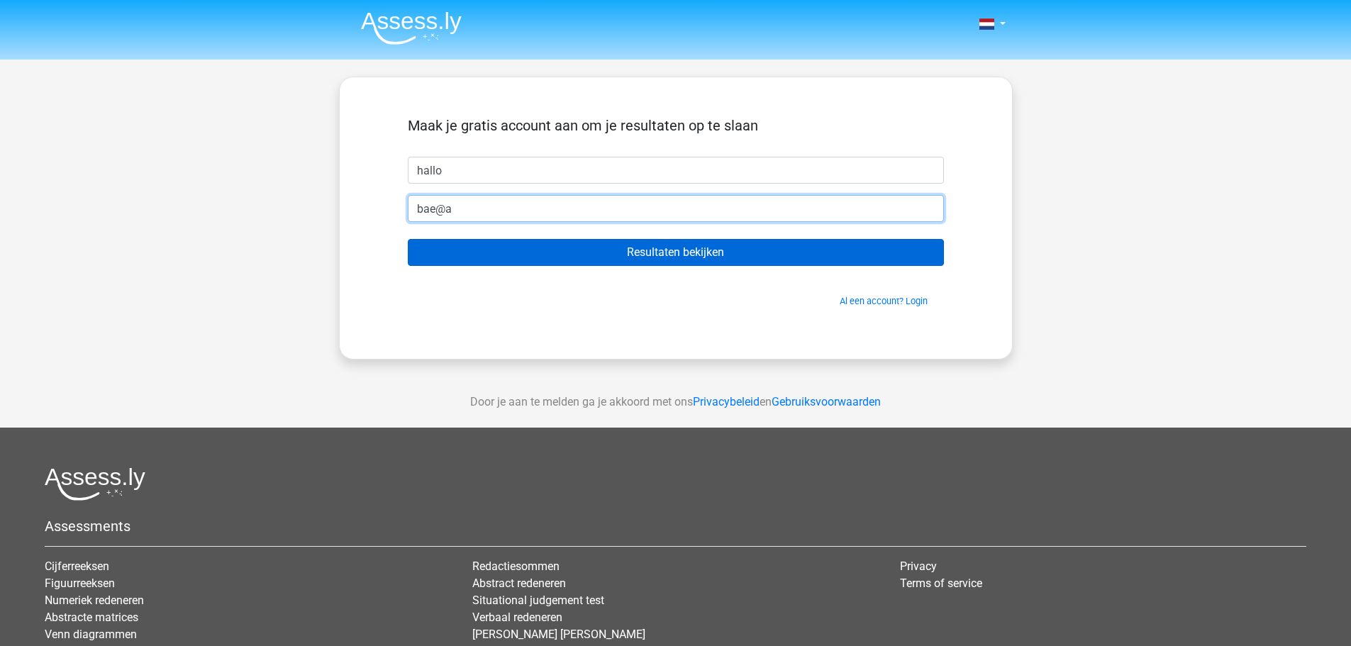
type input "bae@a"
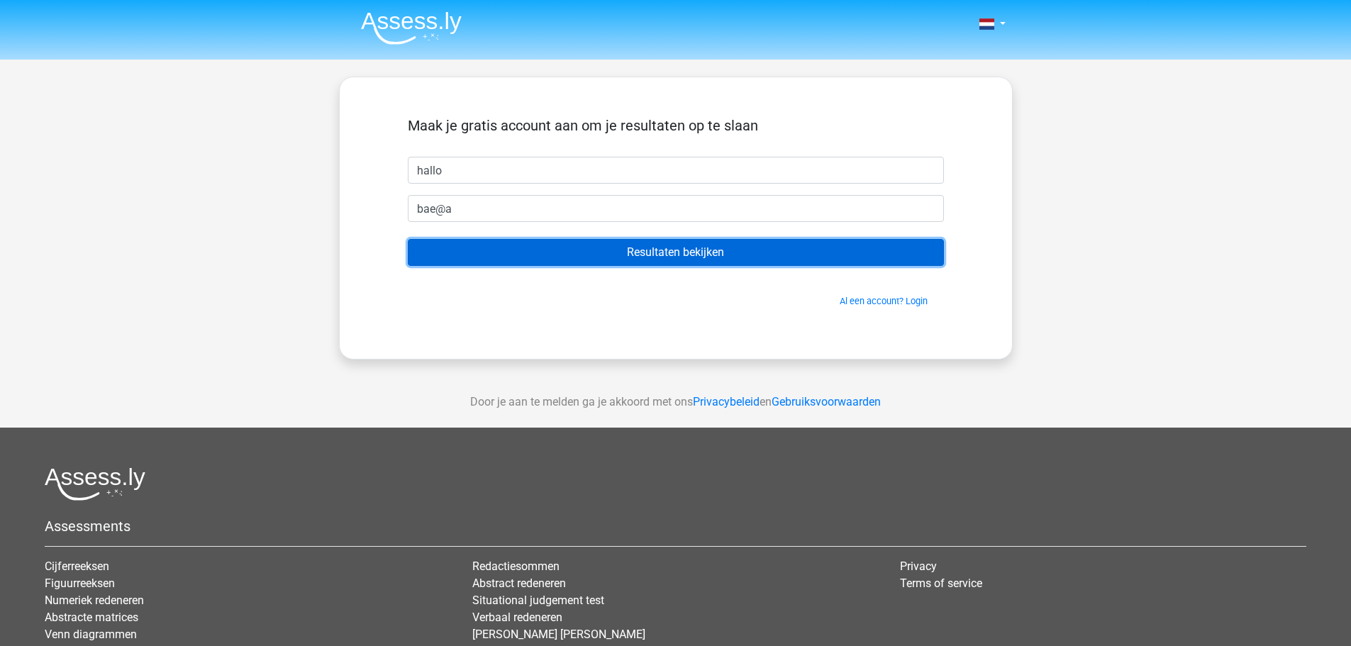
click at [546, 250] on input "Resultaten bekijken" at bounding box center [676, 252] width 536 height 27
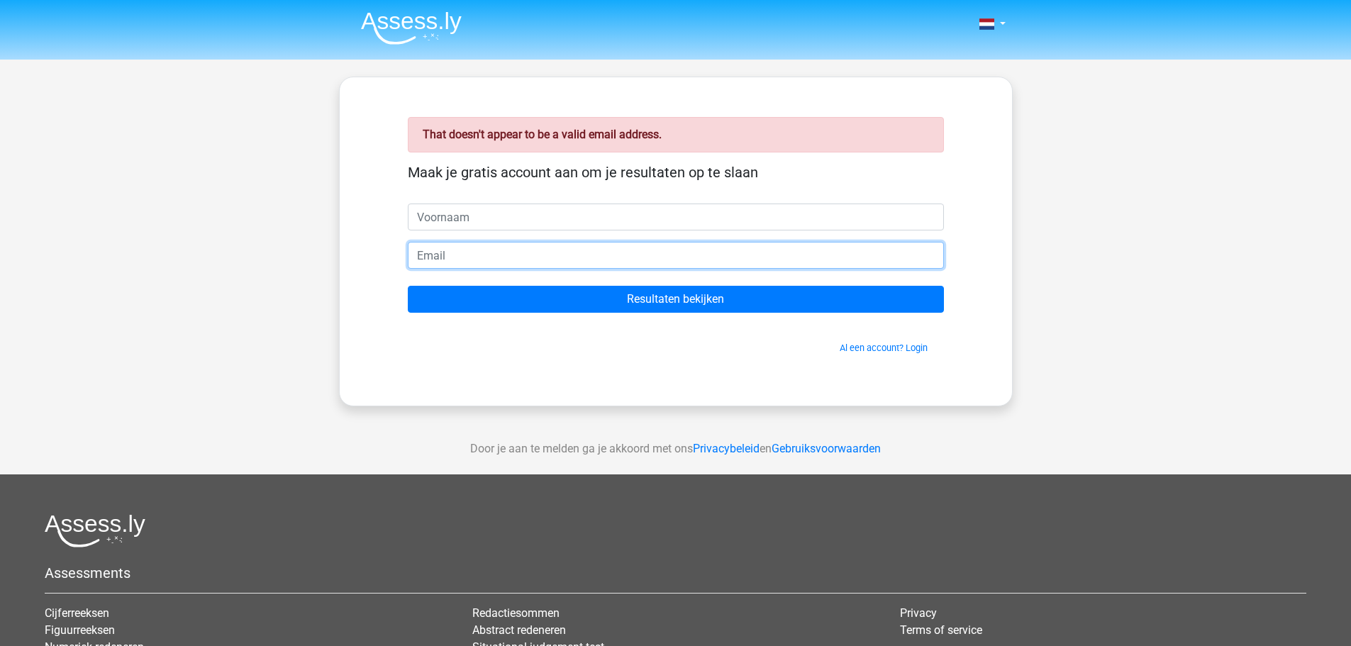
click at [510, 256] on input "email" at bounding box center [676, 255] width 536 height 27
click at [199, 246] on div "Nederlands English" at bounding box center [675, 424] width 1351 height 849
click at [399, 38] on img at bounding box center [411, 27] width 101 height 33
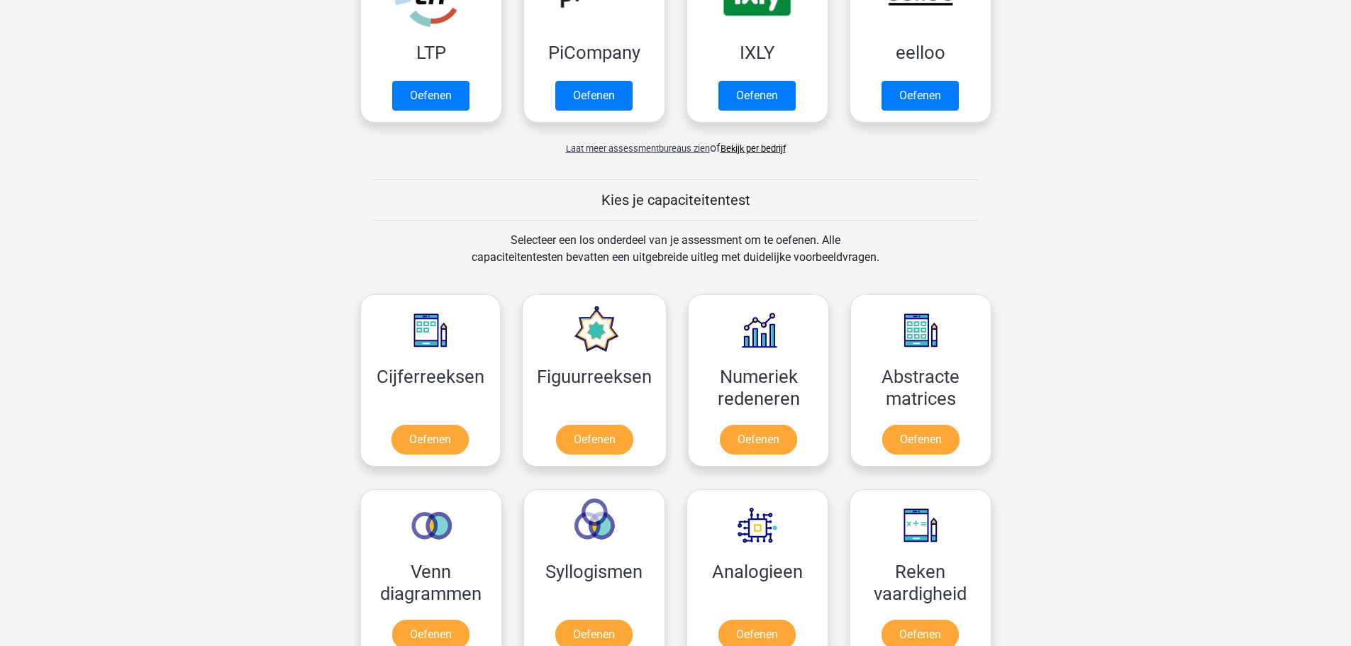
scroll to position [355, 0]
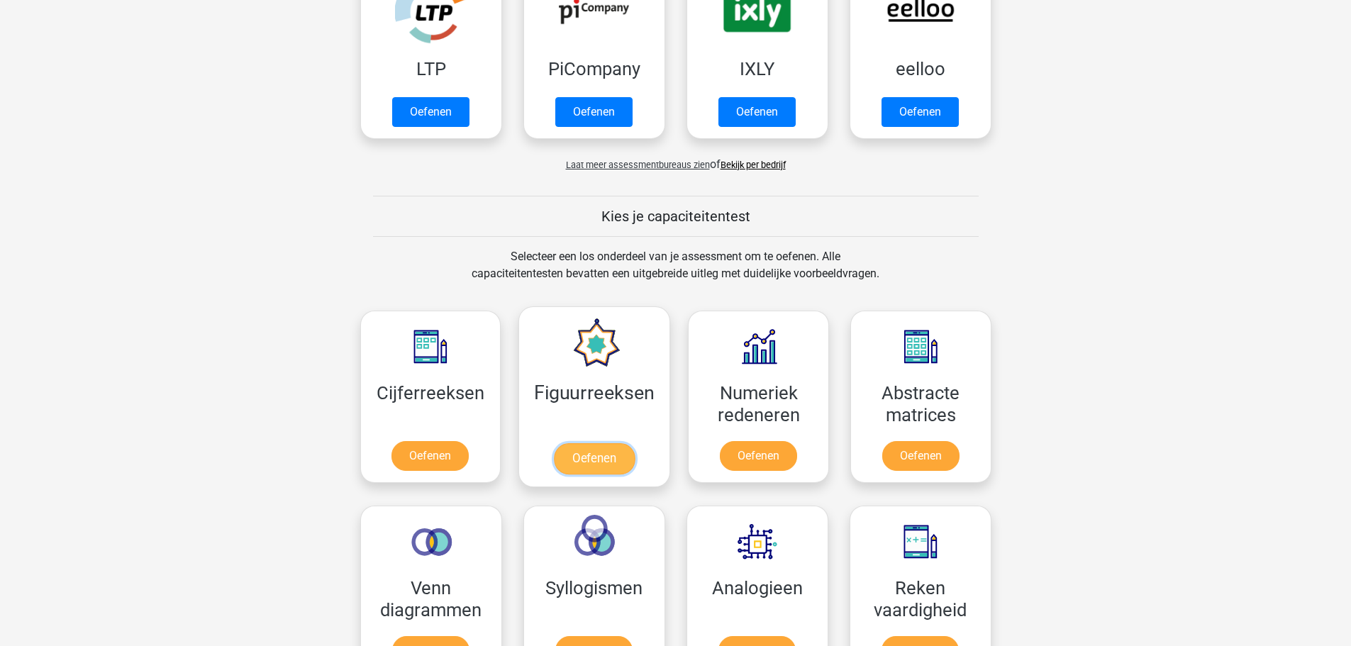
click at [609, 458] on link "Oefenen" at bounding box center [594, 458] width 81 height 31
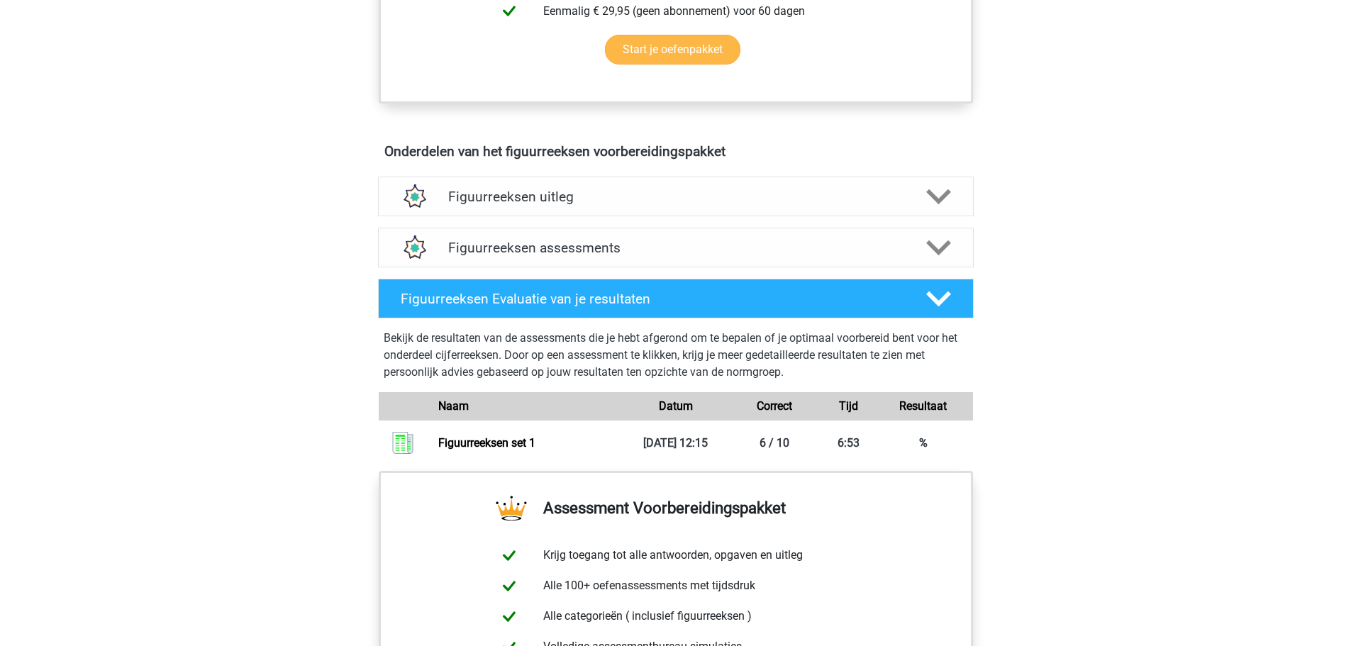
scroll to position [692, 0]
